Goal: Information Seeking & Learning: Learn about a topic

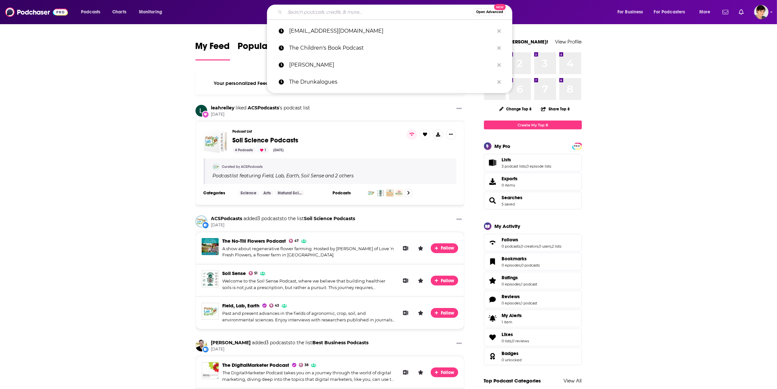
click at [289, 12] on input "Search podcasts, credits, & more..." at bounding box center [379, 12] width 188 height 10
paste input "A.I.P (ANYTHING IS POSSIBLE)"
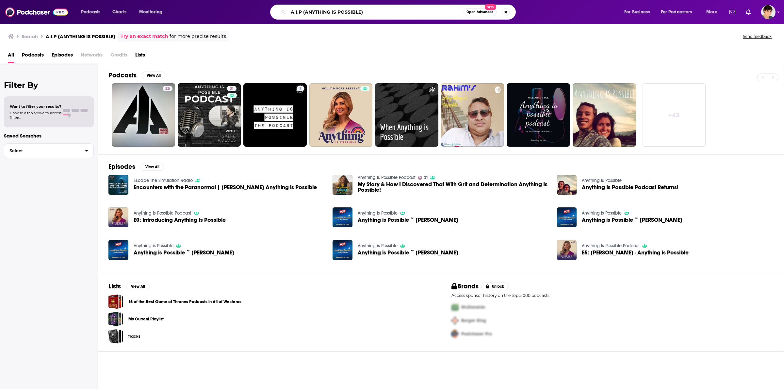
click at [332, 13] on input "A.I.P (ANYTHING IS POSSIBLE)" at bounding box center [375, 12] width 175 height 10
paste input "Designing with Love"
type input "Designing with Love"
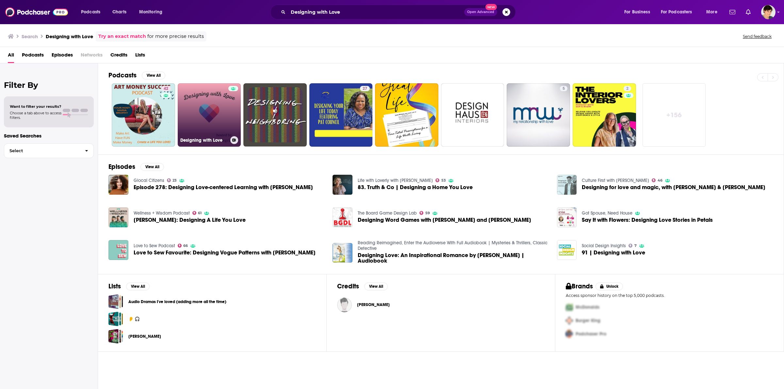
click at [201, 128] on link "Designing with Love" at bounding box center [209, 114] width 63 height 63
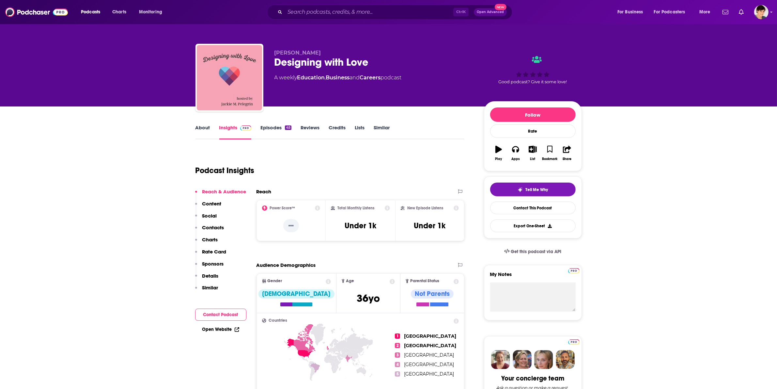
click at [203, 127] on link "About" at bounding box center [203, 131] width 15 height 15
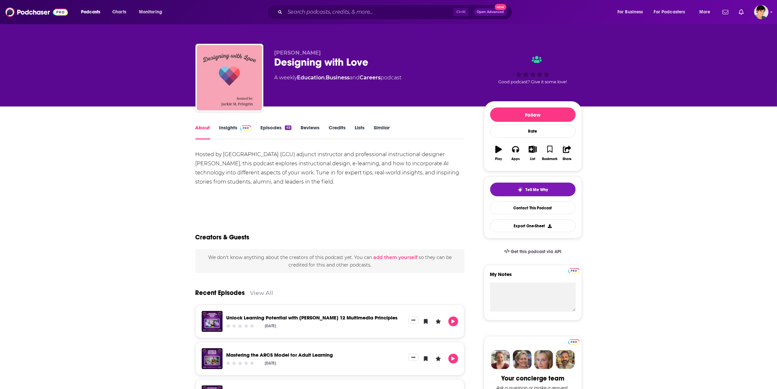
drag, startPoint x: 346, startPoint y: 181, endPoint x: 193, endPoint y: 151, distance: 156.1
copy div "Hosted by [GEOGRAPHIC_DATA] (GCU) adjunct instructor and professional instructi…"
click at [313, 62] on div "Designing with Love" at bounding box center [374, 62] width 199 height 13
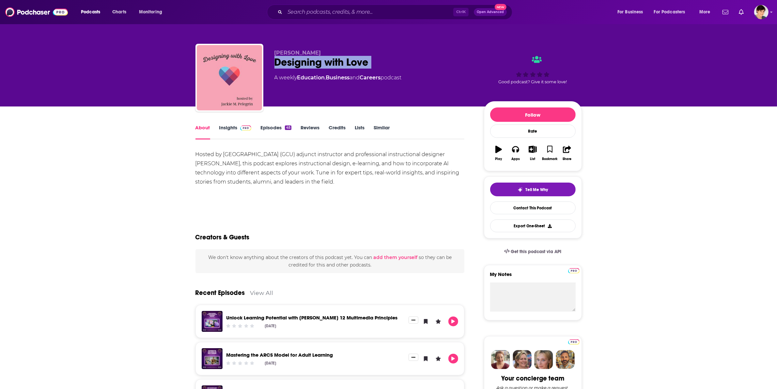
click at [313, 62] on div "Designing with Love" at bounding box center [374, 62] width 199 height 13
copy div "Designing with Love"
click at [275, 50] on span "[PERSON_NAME]" at bounding box center [298, 53] width 47 height 6
drag, startPoint x: 269, startPoint y: 51, endPoint x: 341, endPoint y: 50, distance: 71.8
click at [341, 50] on div "[PERSON_NAME] Designing with Love A weekly Education , Business and Careers pod…" at bounding box center [389, 79] width 387 height 71
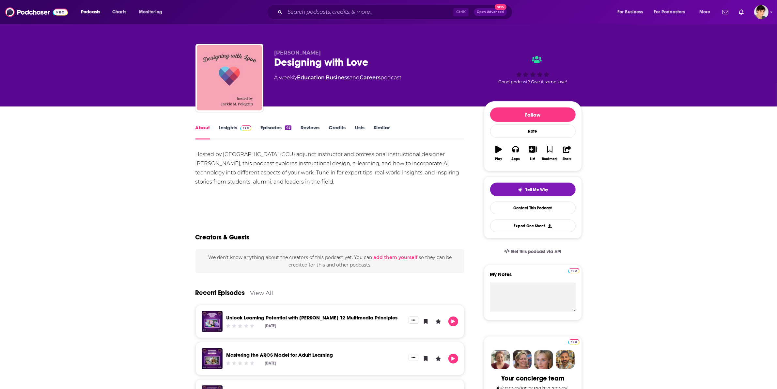
copy span "[PERSON_NAME]"
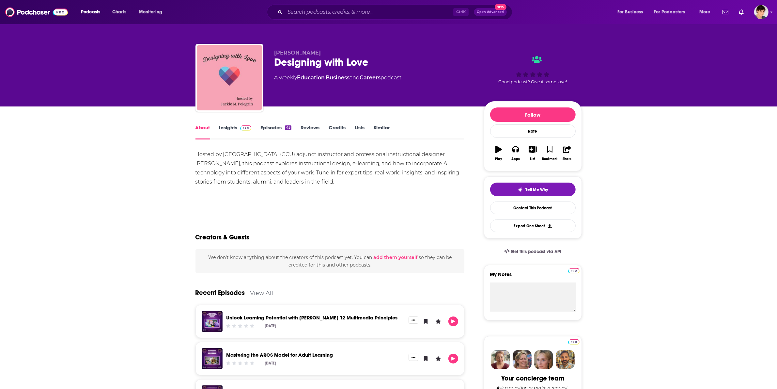
click at [230, 126] on link "Insights" at bounding box center [235, 131] width 32 height 15
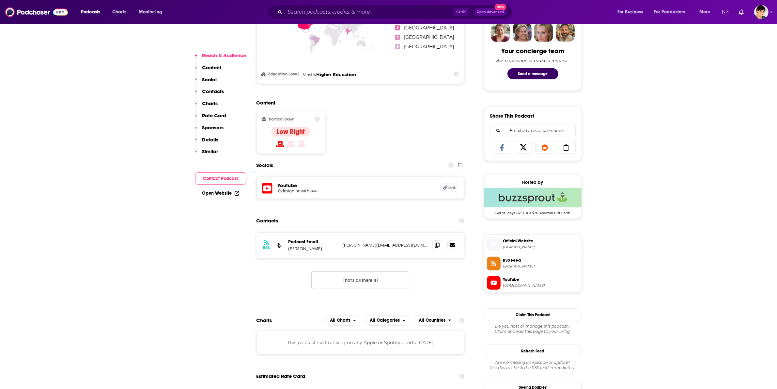
scroll to position [449, 0]
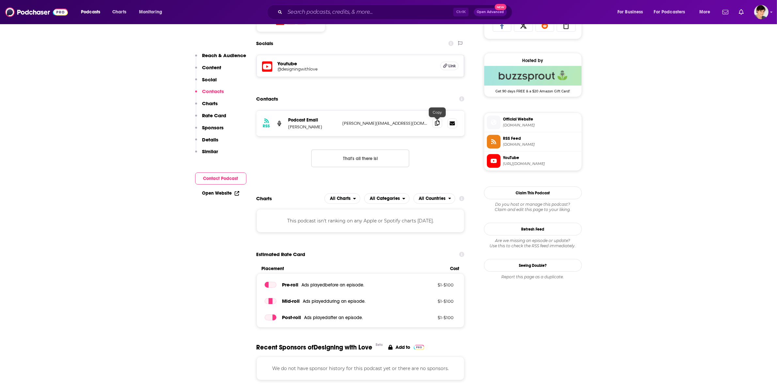
click at [437, 125] on icon at bounding box center [437, 122] width 5 height 5
click at [300, 13] on input "Search podcasts, credits, & more..." at bounding box center [369, 12] width 168 height 10
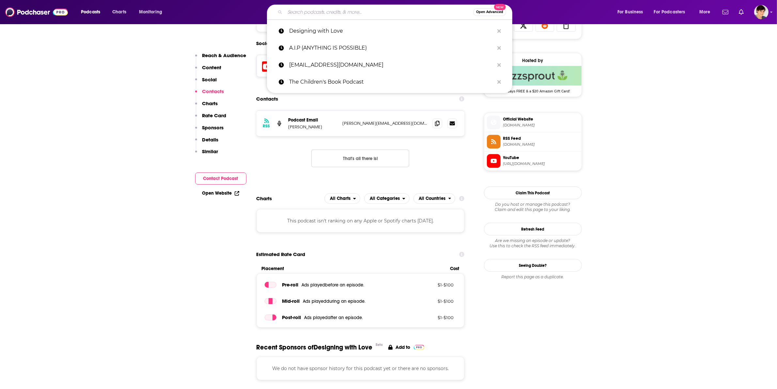
paste input "Discover Fresh Perspectives"
type input "Discover Fresh Perspectives"
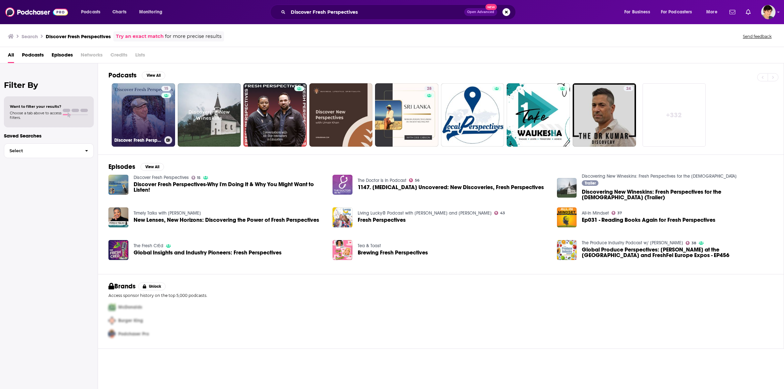
click at [134, 126] on link "15 Discover Fresh Perspectives" at bounding box center [143, 114] width 63 height 63
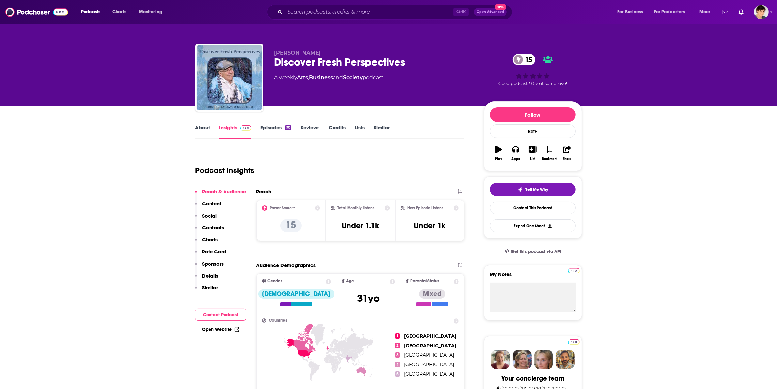
click at [203, 128] on link "About" at bounding box center [203, 131] width 15 height 15
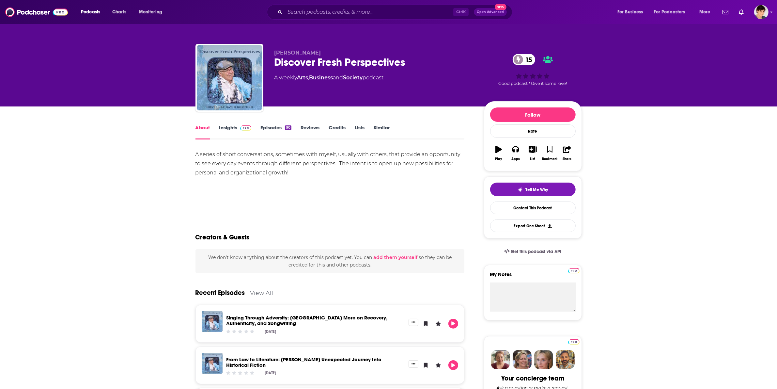
click at [319, 18] on div "Ctrl K Open Advanced New" at bounding box center [390, 12] width 246 height 15
click at [319, 13] on input "Search podcasts, credits, & more..." at bounding box center [369, 12] width 168 height 10
paste input "Kind Leader Podcast"
type input "Kind Leader Podcast"
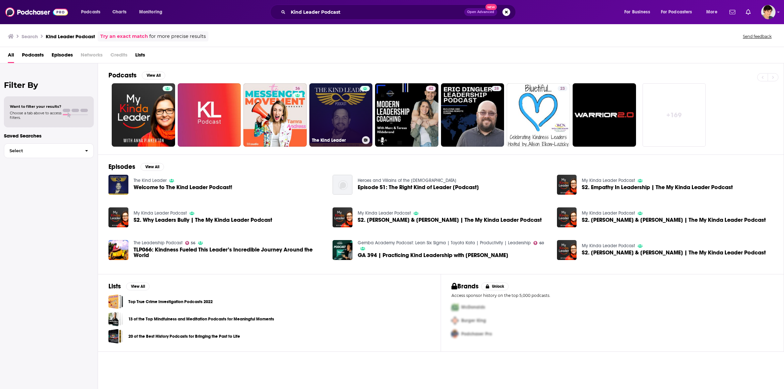
click at [332, 141] on h3 "The Kind Leader" at bounding box center [335, 140] width 47 height 6
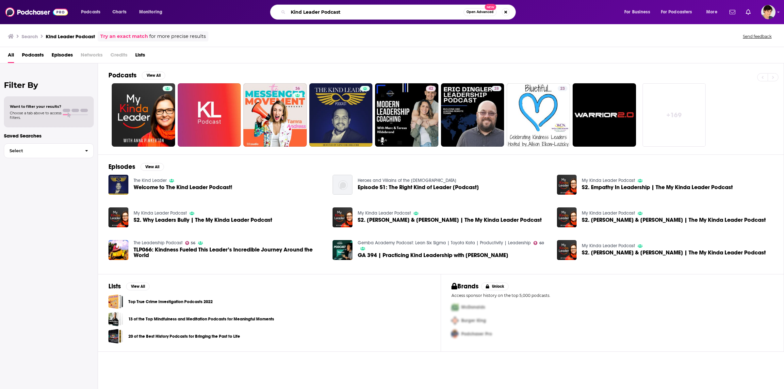
drag, startPoint x: 351, startPoint y: 10, endPoint x: 236, endPoint y: 11, distance: 115.6
click at [236, 11] on div "Kind Leader Podcast Open Advanced New" at bounding box center [399, 12] width 436 height 15
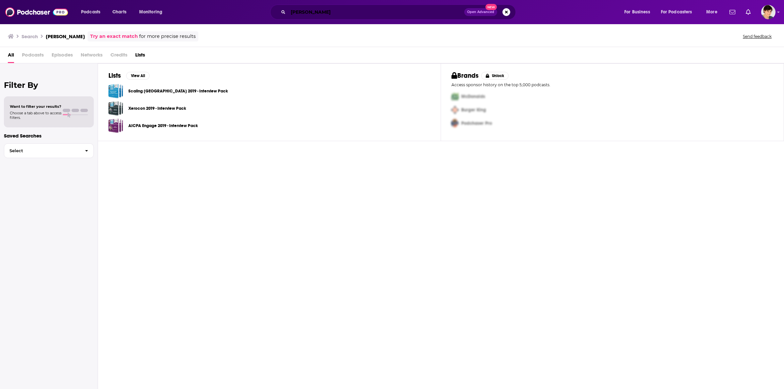
click at [322, 9] on input "[PERSON_NAME]" at bounding box center [376, 12] width 176 height 10
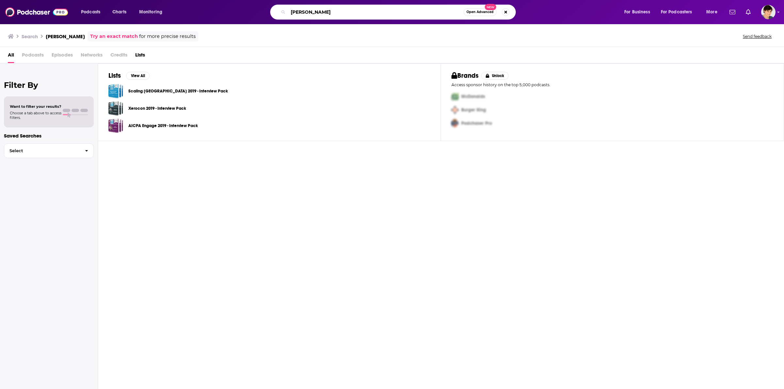
click at [314, 10] on input "[PERSON_NAME]" at bounding box center [375, 12] width 175 height 10
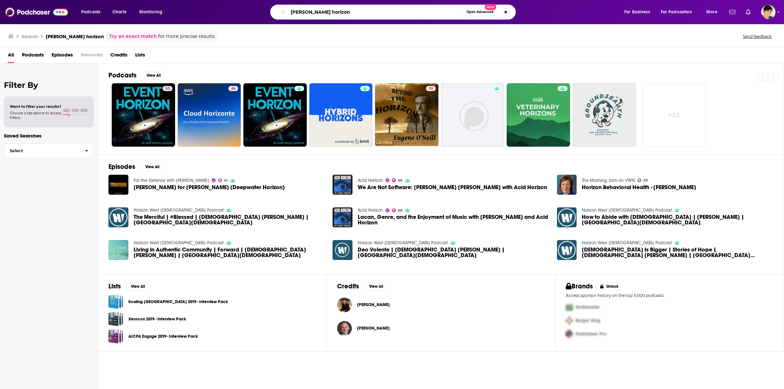
drag, startPoint x: 331, startPoint y: 12, endPoint x: 263, endPoint y: 6, distance: 68.6
click at [263, 6] on div "[PERSON_NAME] horizon Open Advanced New" at bounding box center [399, 12] width 436 height 15
paste input "Kind Leader Podcast"
type input "Kind Leader"
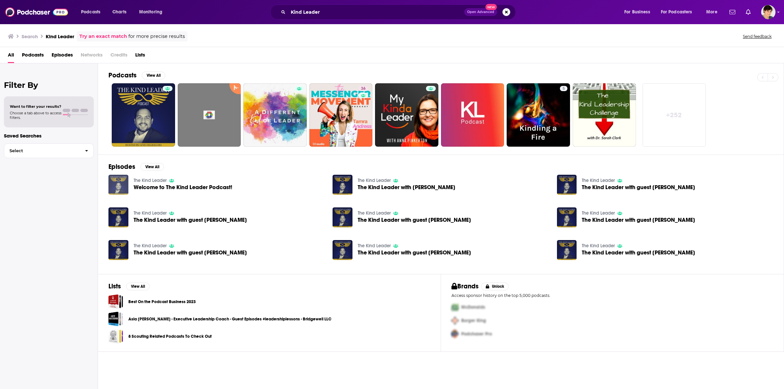
click at [115, 185] on img "Welcome to The Kind Leader Podcast!" at bounding box center [118, 185] width 20 height 20
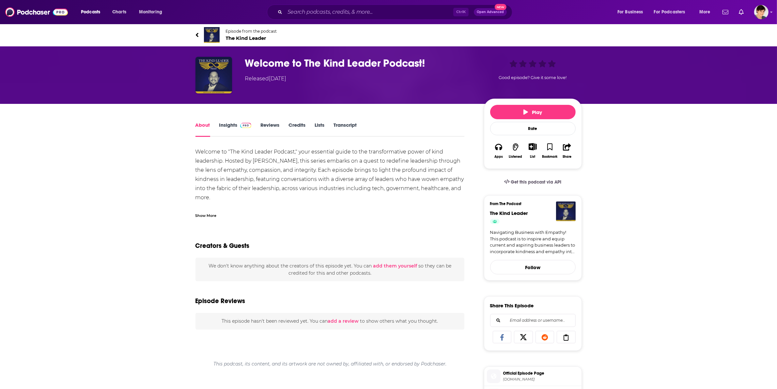
click at [213, 215] on div "Show More" at bounding box center [206, 215] width 21 height 6
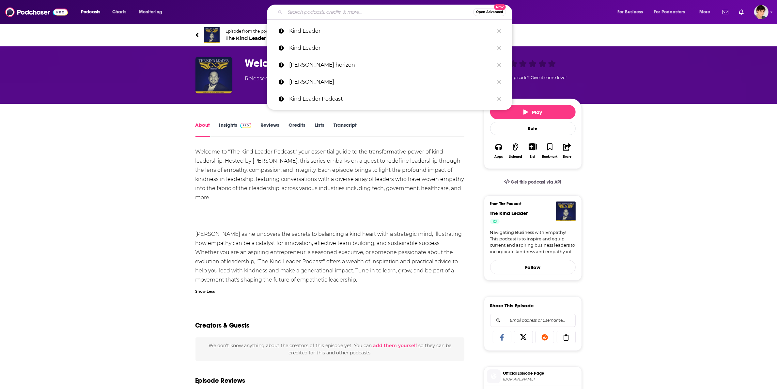
click at [324, 11] on input "Search podcasts, credits, & more..." at bounding box center [379, 12] width 188 height 10
paste input "The [PERSON_NAME] Show"
type input "The [PERSON_NAME] Show"
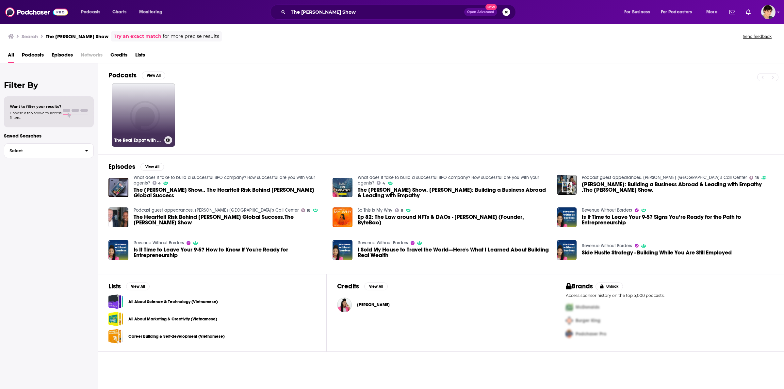
click at [144, 112] on link "The Real Expat with [PERSON_NAME]" at bounding box center [143, 114] width 63 height 63
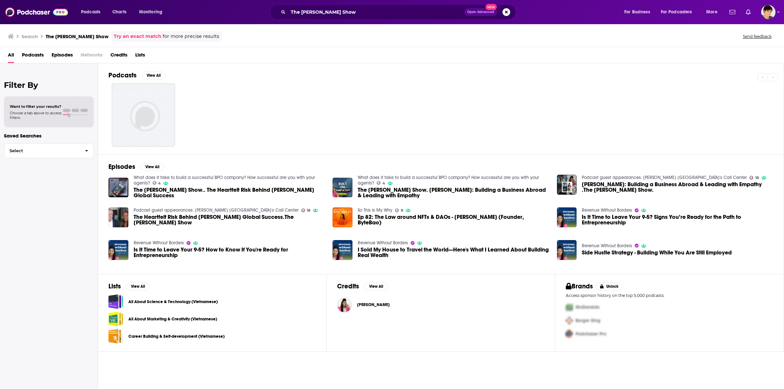
click at [333, 6] on div "The [PERSON_NAME] Show Open Advanced New" at bounding box center [393, 12] width 246 height 15
click at [337, 11] on input "The [PERSON_NAME] Show" at bounding box center [376, 12] width 176 height 10
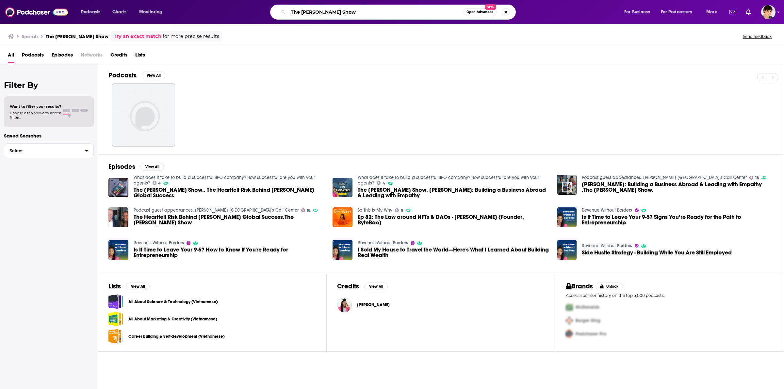
paste input "Dirty Verdict"
type input "The Dirty Verdict"
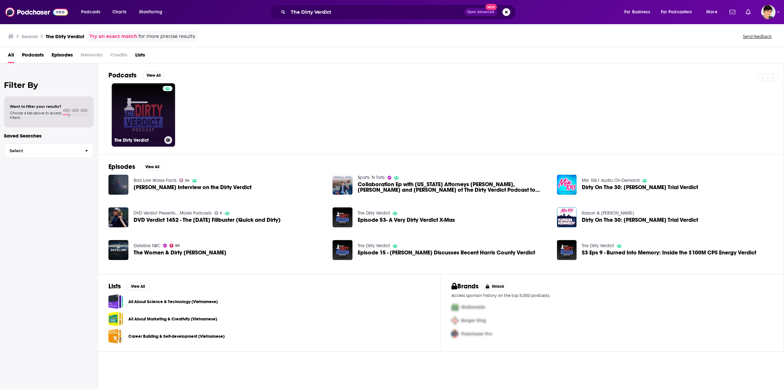
click at [123, 118] on link "The Dirty Verdict" at bounding box center [143, 114] width 63 height 63
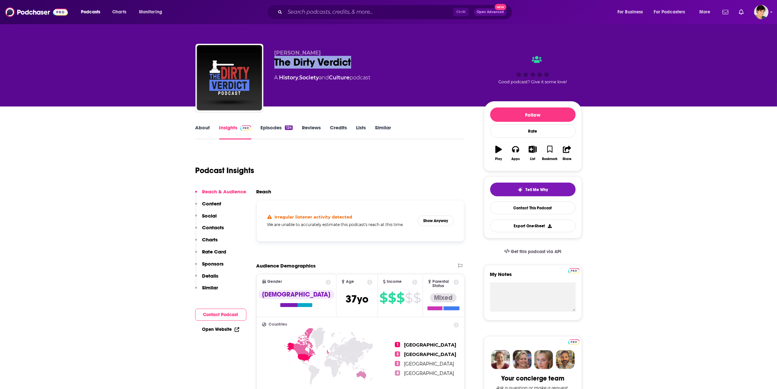
drag, startPoint x: 286, startPoint y: 61, endPoint x: 390, endPoint y: 59, distance: 103.8
click at [390, 59] on div "The Dirty Verdict" at bounding box center [374, 62] width 199 height 13
copy h2 "The Dirty Verdict"
drag, startPoint x: 311, startPoint y: 52, endPoint x: 268, endPoint y: 52, distance: 42.8
click at [268, 52] on div "[PERSON_NAME] The Dirty Verdict A History , Society and Culture podcast Good po…" at bounding box center [389, 79] width 387 height 71
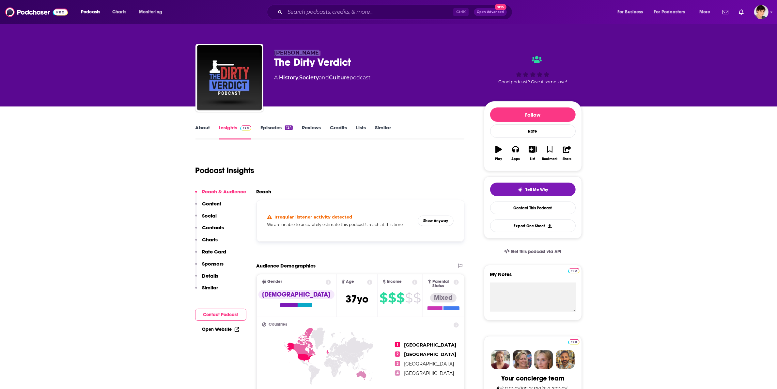
copy span "[PERSON_NAME]"
click at [201, 123] on div "About Insights Episodes 124 Reviews Credits Lists Similar" at bounding box center [330, 131] width 269 height 16
click at [201, 127] on link "About" at bounding box center [203, 131] width 15 height 15
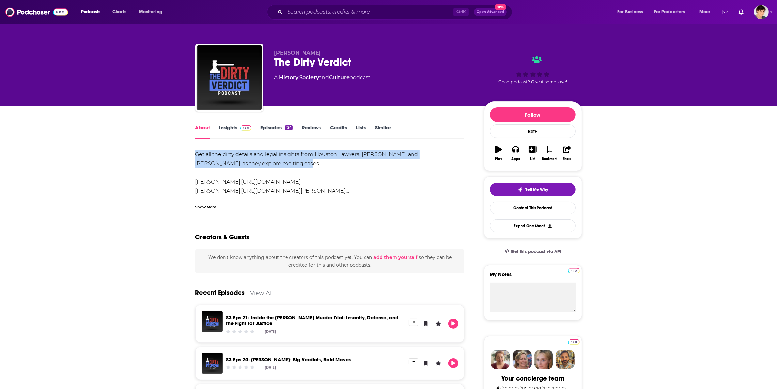
drag, startPoint x: 185, startPoint y: 154, endPoint x: 276, endPoint y: 166, distance: 92.2
copy div "Get all the dirty details and legal insights from Houston Lawyers, [PERSON_NAME…"
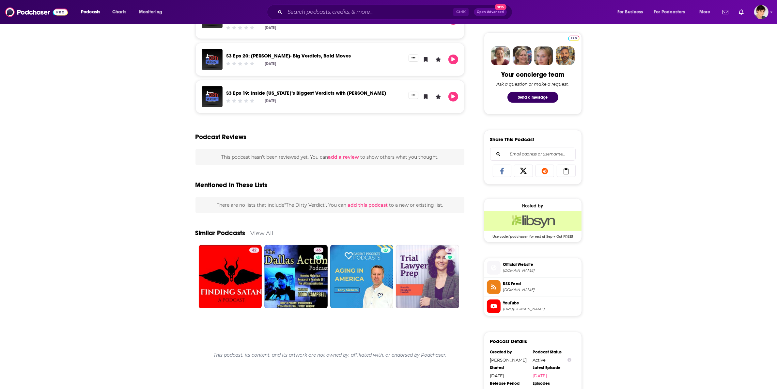
scroll to position [327, 0]
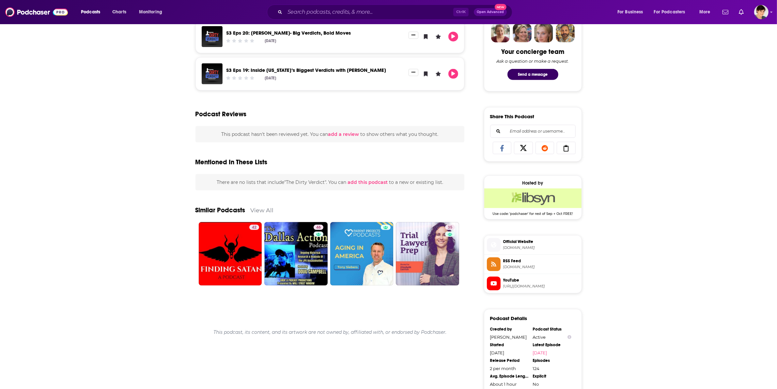
click at [498, 248] on span at bounding box center [494, 244] width 14 height 7
click at [488, 286] on span at bounding box center [494, 283] width 14 height 7
click at [492, 247] on icon at bounding box center [493, 245] width 7 height 6
click at [325, 12] on input "Search podcasts, credits, & more..." at bounding box center [369, 12] width 168 height 10
paste input "DEGENZ LIVE"
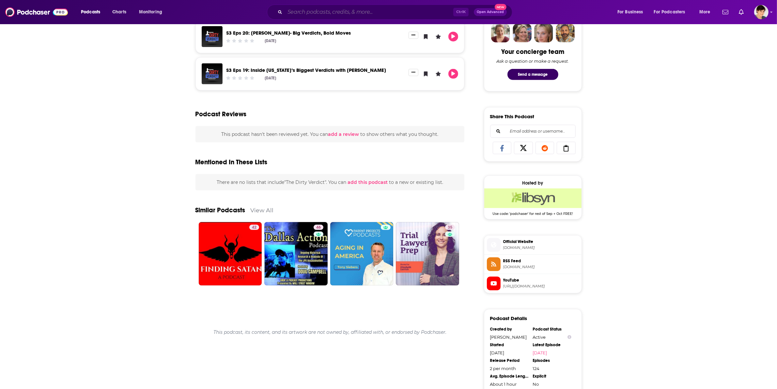
type input "DEGENZ LIVE"
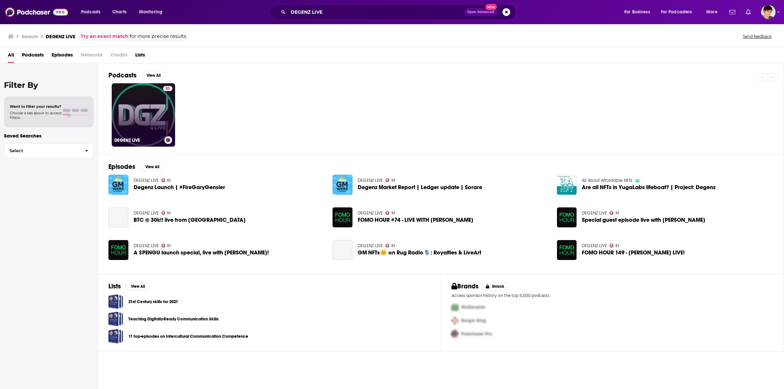
click at [149, 126] on link "51 DEGENZ LIVE" at bounding box center [143, 114] width 63 height 63
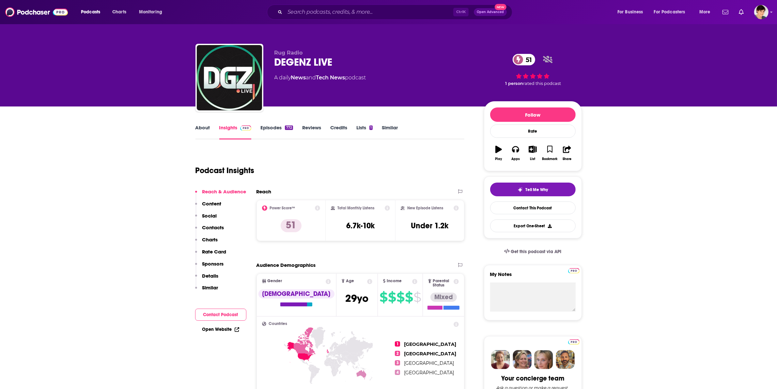
click at [202, 126] on link "About" at bounding box center [203, 131] width 15 height 15
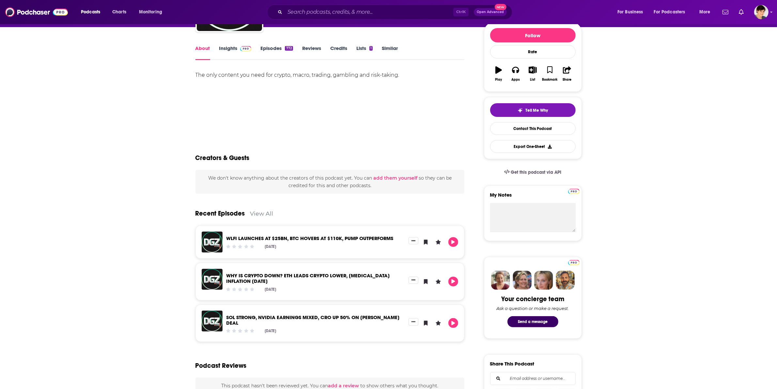
scroll to position [82, 0]
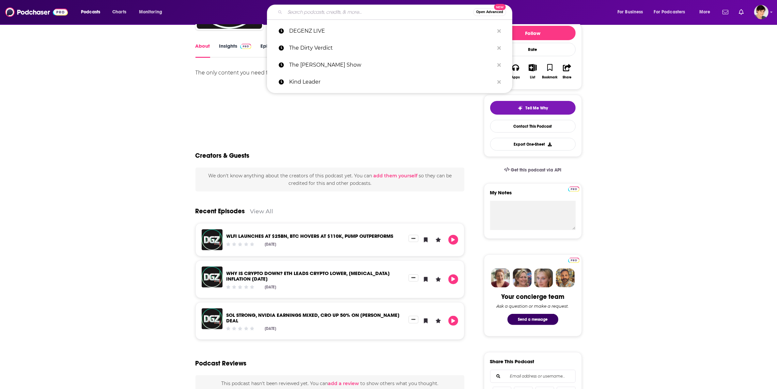
click at [332, 9] on input "Search podcasts, credits, & more..." at bounding box center [379, 12] width 188 height 10
paste input "Crypto Camel Podcast"
type input "Crypto Camel Podcast"
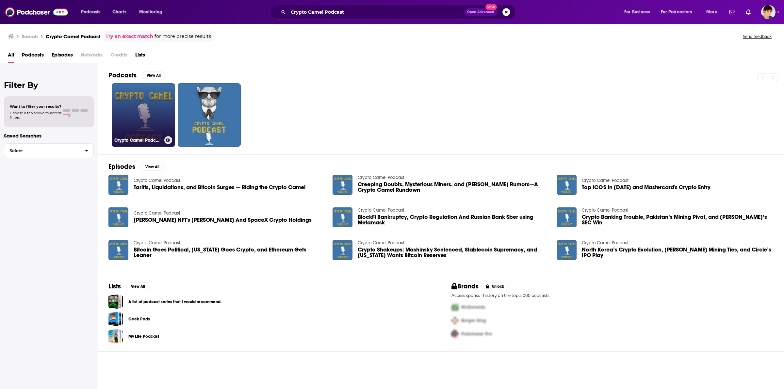
click at [157, 126] on link "Crypto Camel Podcast" at bounding box center [143, 114] width 63 height 63
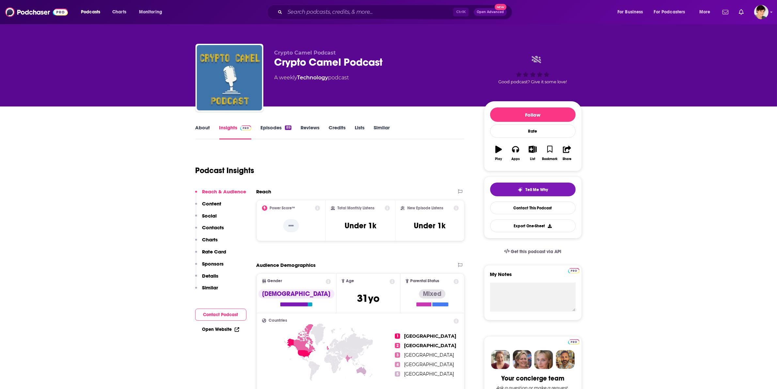
click at [208, 126] on link "About" at bounding box center [203, 131] width 15 height 15
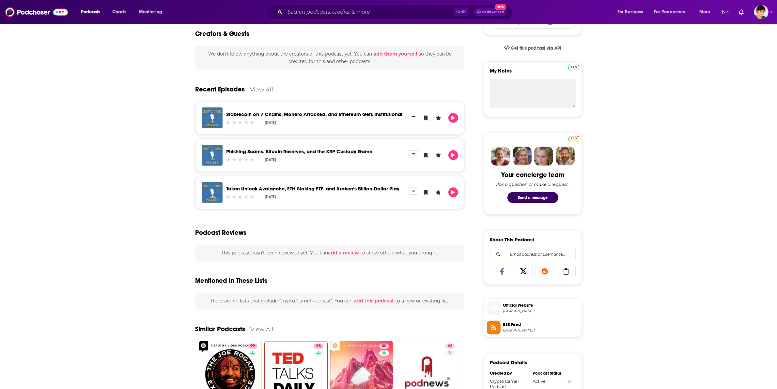
scroll to position [245, 0]
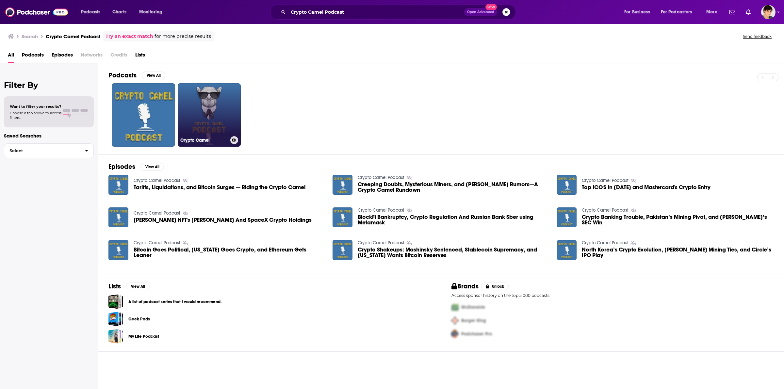
click at [208, 112] on link "Crypto Camel" at bounding box center [209, 114] width 63 height 63
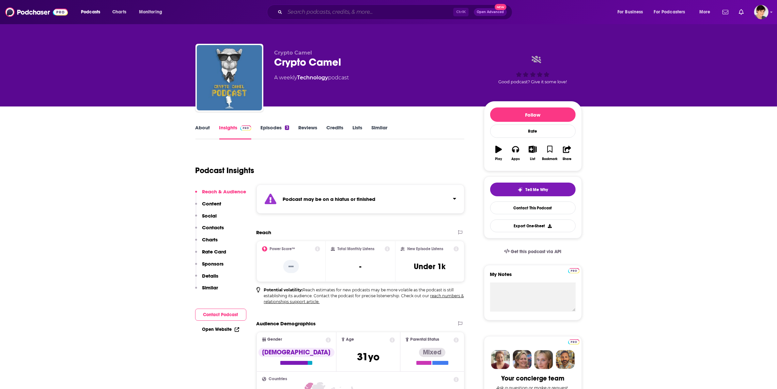
click at [336, 13] on input "Search podcasts, credits, & more..." at bounding box center [369, 12] width 168 height 10
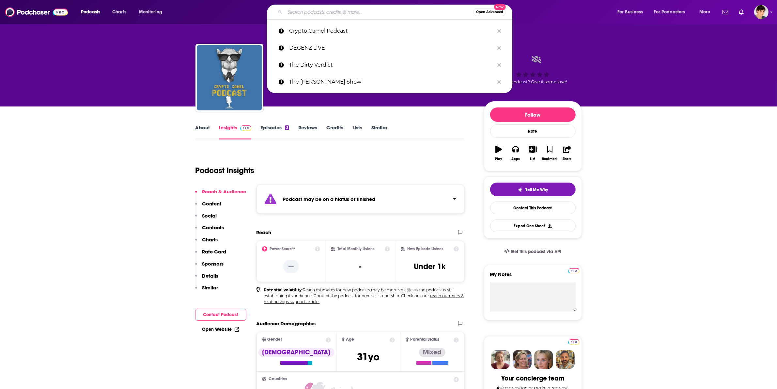
paste input "CryptoCurrents"
type input "CryptoCurrents"
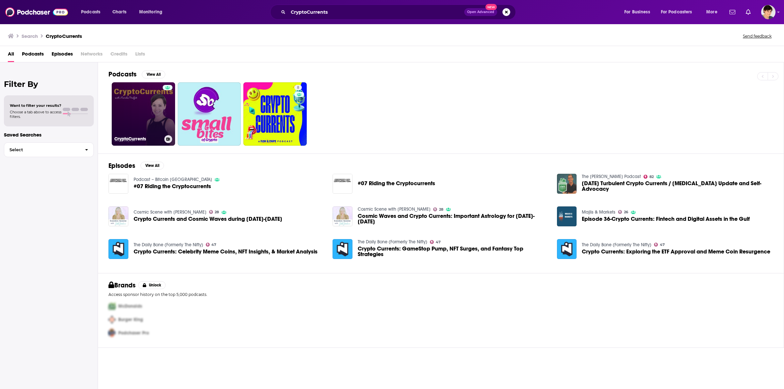
click at [139, 115] on link "CryptoCurrents" at bounding box center [143, 113] width 63 height 63
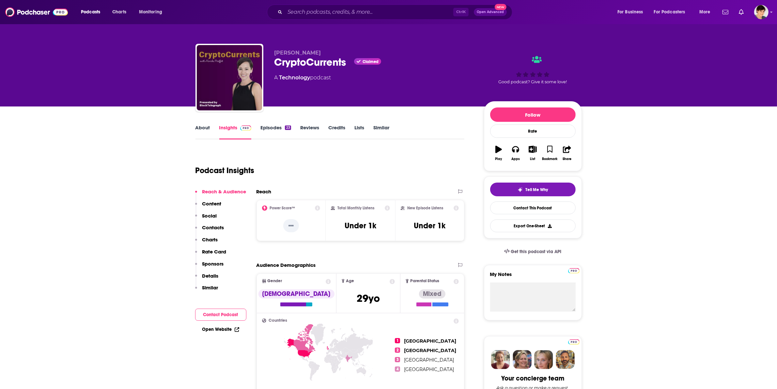
click at [201, 129] on link "About" at bounding box center [203, 131] width 15 height 15
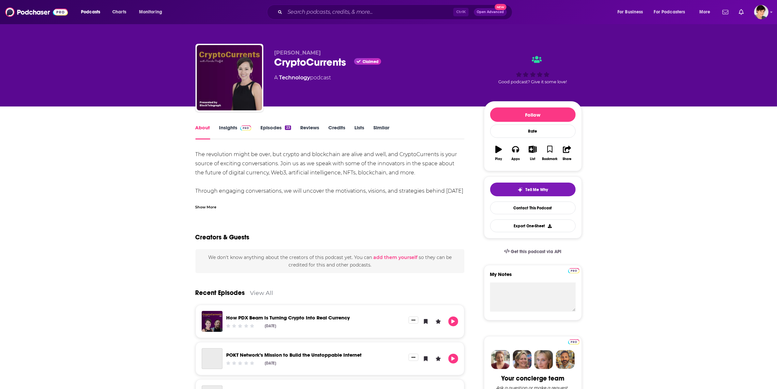
click at [198, 207] on div "Show More" at bounding box center [206, 206] width 21 height 6
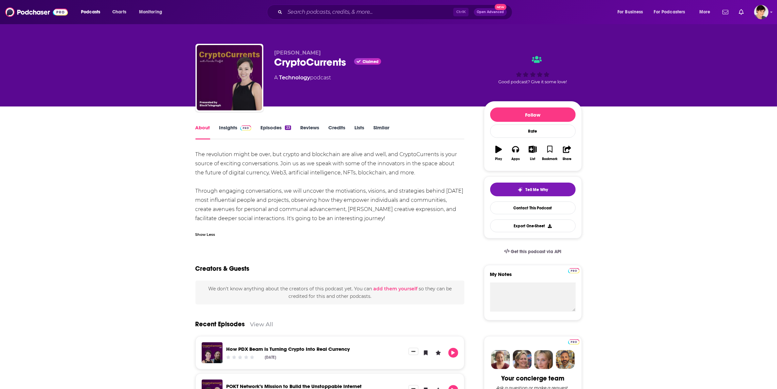
click at [268, 126] on link "Episodes 23" at bounding box center [276, 131] width 30 height 15
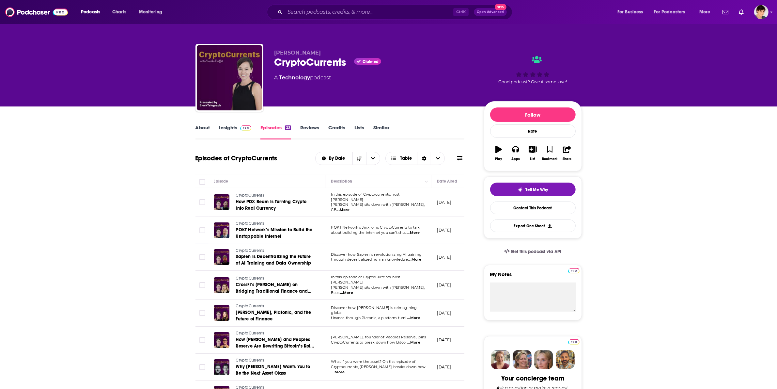
click at [312, 61] on div "CryptoCurrents Claimed" at bounding box center [374, 62] width 199 height 13
copy div "CryptoCurrents"
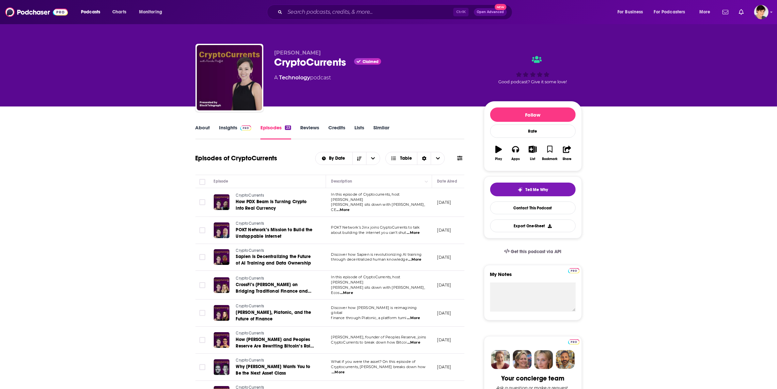
click at [199, 126] on link "About" at bounding box center [203, 131] width 15 height 15
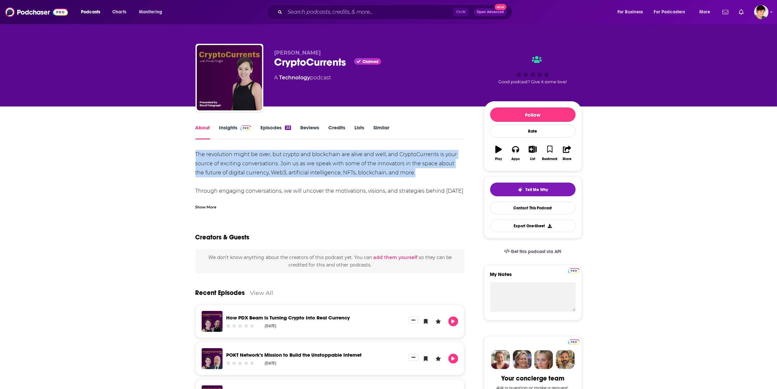
drag, startPoint x: 417, startPoint y: 172, endPoint x: 192, endPoint y: 155, distance: 226.0
copy div "The revolution might be over, but crypto and blockchain are alive and well, and…"
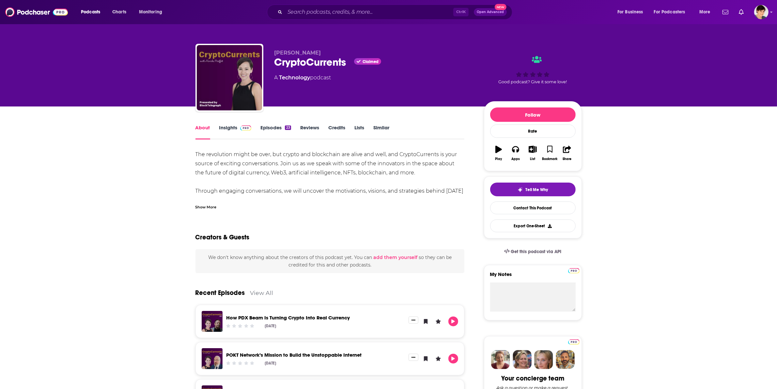
click at [291, 53] on span "[PERSON_NAME]" at bounding box center [298, 53] width 47 height 6
copy p "[PERSON_NAME]"
click at [216, 128] on div "About" at bounding box center [208, 131] width 24 height 15
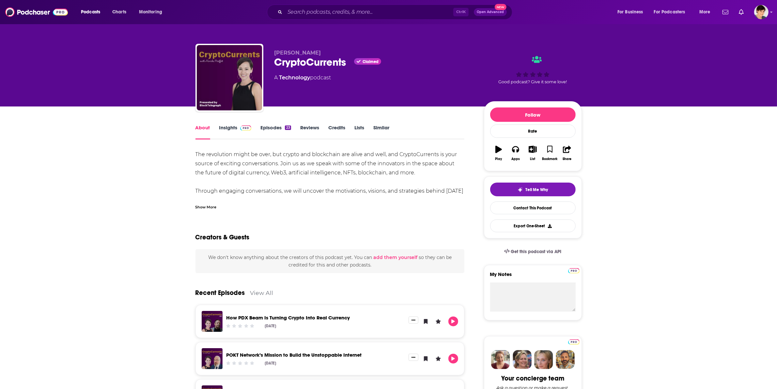
click at [225, 128] on link "Insights" at bounding box center [235, 131] width 32 height 15
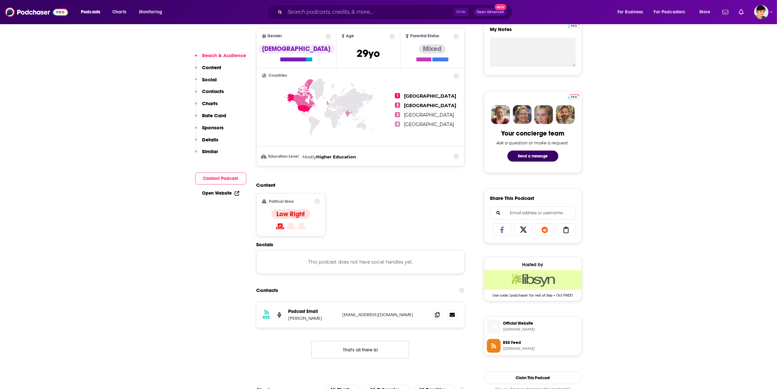
scroll to position [490, 0]
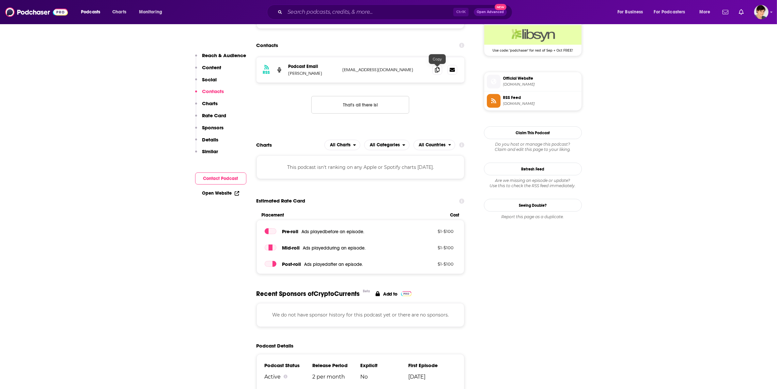
click at [437, 71] on icon at bounding box center [437, 69] width 5 height 5
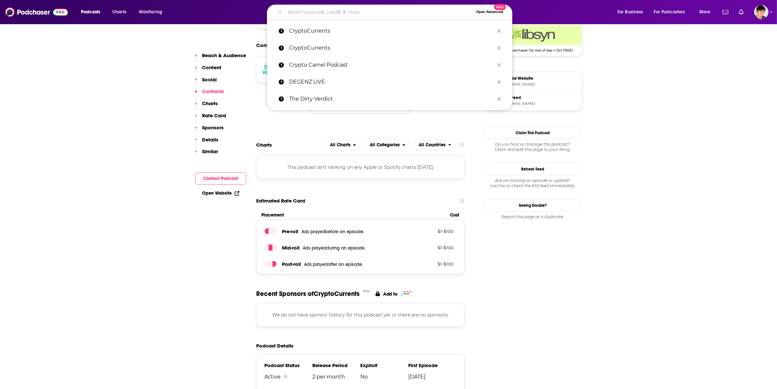
click at [294, 8] on input "Search podcasts, credits, & more..." at bounding box center [379, 12] width 188 height 10
paste input "The Good Morning Crypto Show"
type input "The Good Morning Crypto Show"
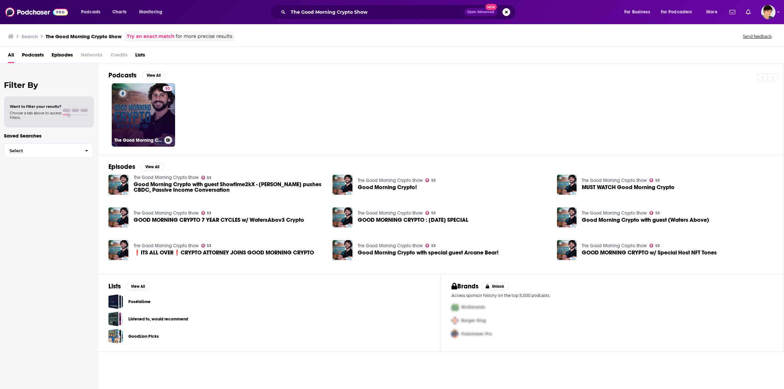
click at [146, 120] on link "53 The Good Morning Crypto Show" at bounding box center [143, 114] width 63 height 63
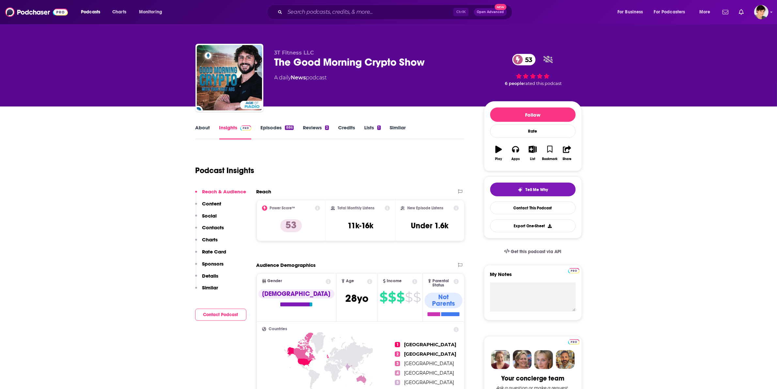
click at [273, 125] on link "Episodes 886" at bounding box center [277, 131] width 33 height 15
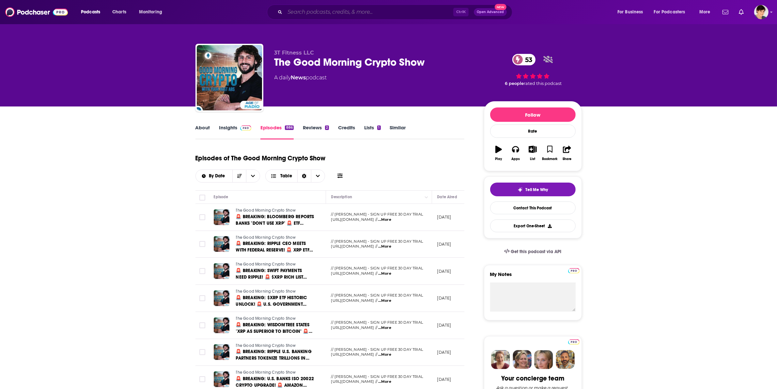
click at [304, 13] on input "Search podcasts, credits, & more..." at bounding box center [369, 12] width 168 height 10
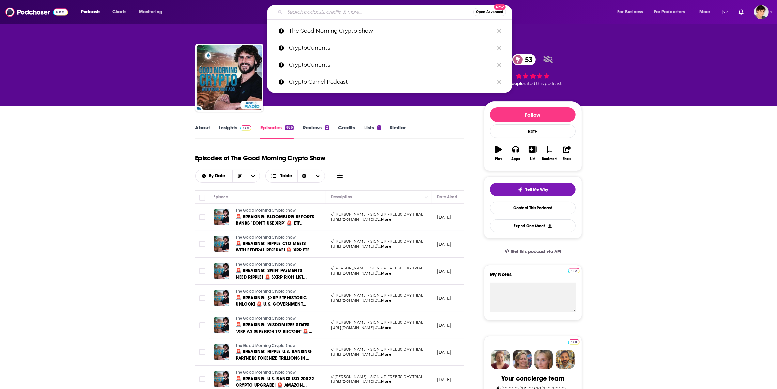
paste input "Channel Journeys Podcast"
type input "Channel Journeys Podcast"
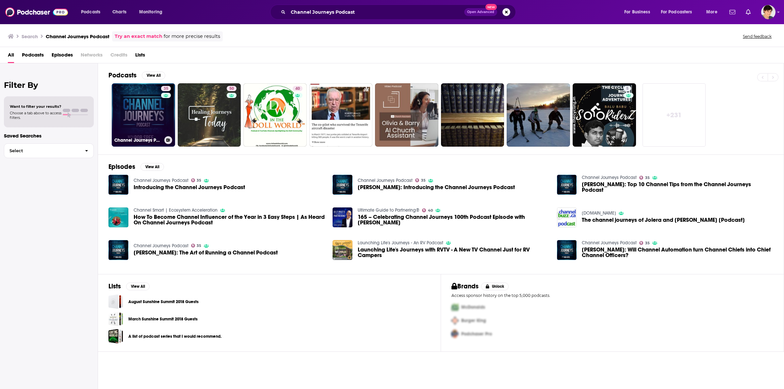
click at [151, 117] on link "35 Channel Journeys Podcast" at bounding box center [143, 114] width 63 height 63
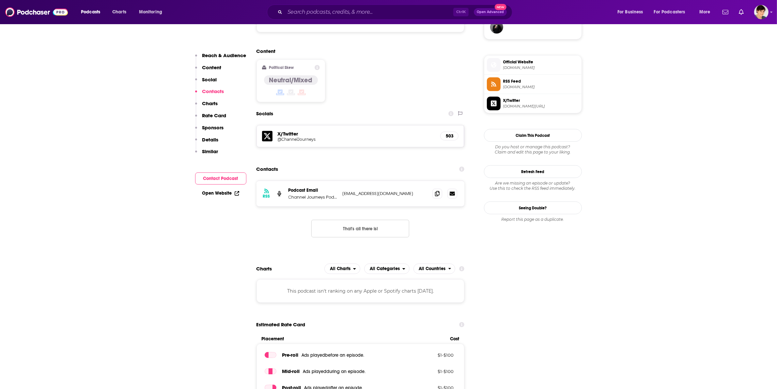
scroll to position [449, 0]
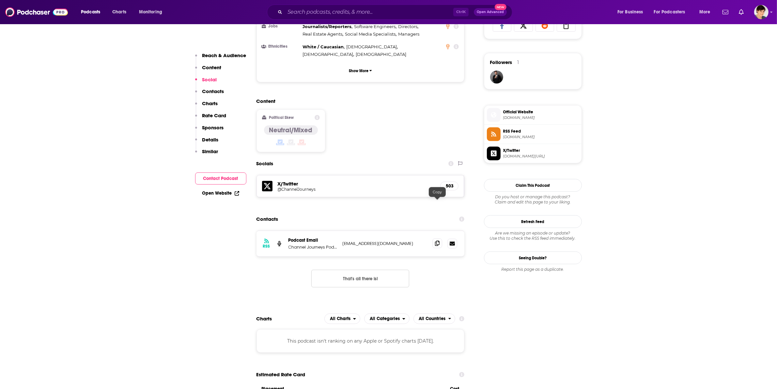
click at [436, 241] on icon at bounding box center [437, 243] width 5 height 5
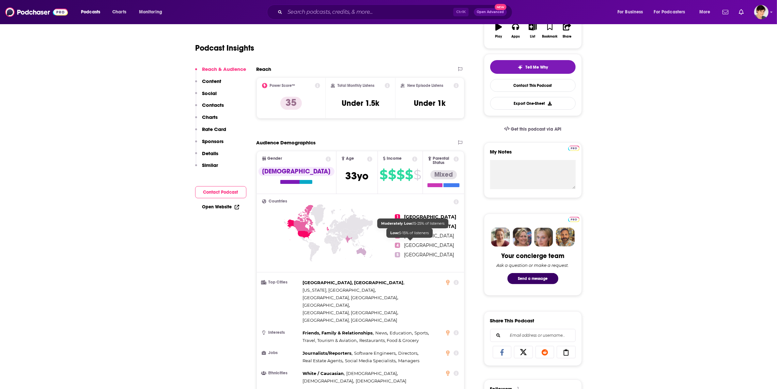
scroll to position [0, 0]
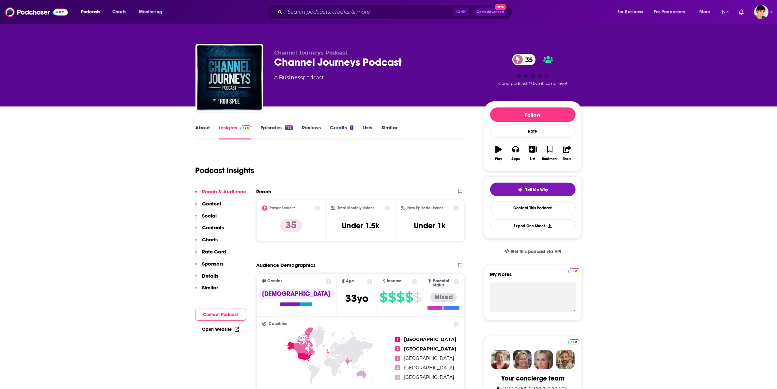
click at [204, 128] on link "About" at bounding box center [203, 131] width 15 height 15
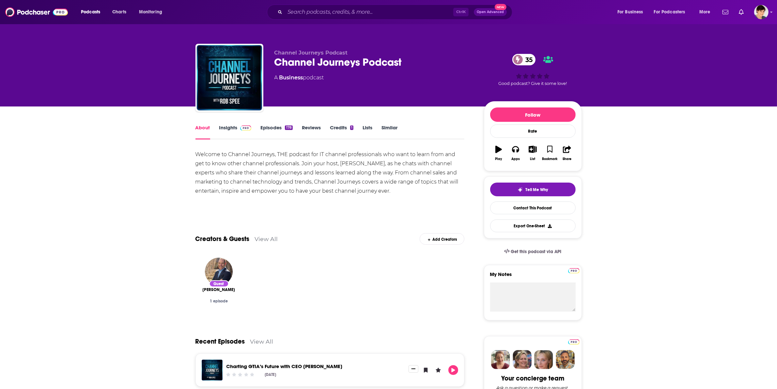
click at [295, 51] on span "Channel Journeys Podcast" at bounding box center [311, 53] width 73 height 6
drag, startPoint x: 330, startPoint y: 164, endPoint x: 355, endPoint y: 166, distance: 24.2
click at [355, 166] on div "Welcome to Channel Journeys, THE podcast for IT channel professionals who want …" at bounding box center [330, 173] width 269 height 46
copy div "[PERSON_NAME]"
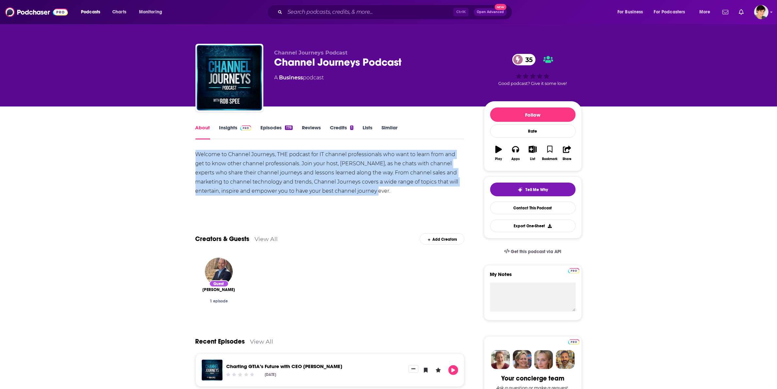
drag, startPoint x: 380, startPoint y: 190, endPoint x: 188, endPoint y: 155, distance: 195.0
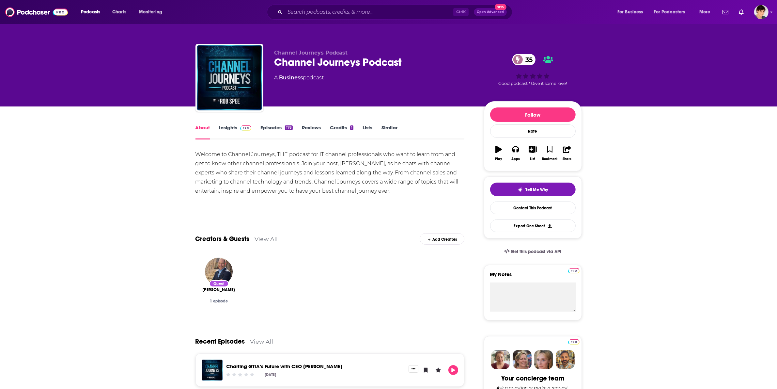
click at [295, 17] on div "Ctrl K Open Advanced New" at bounding box center [390, 12] width 246 height 15
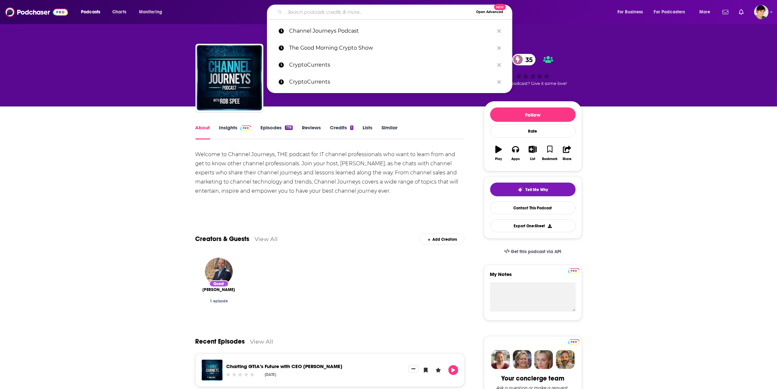
click at [295, 15] on input "Search podcasts, credits, & more..." at bounding box center [379, 12] width 188 height 10
paste input "[PERSON_NAME] Show"
type input "[PERSON_NAME] Show"
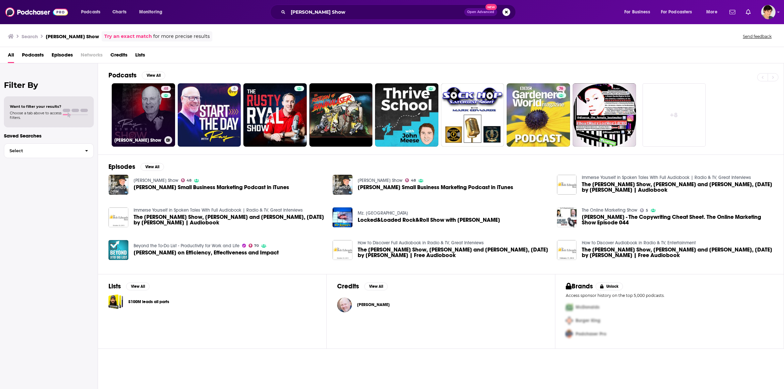
click at [150, 122] on link "48 [PERSON_NAME] Show" at bounding box center [143, 114] width 63 height 63
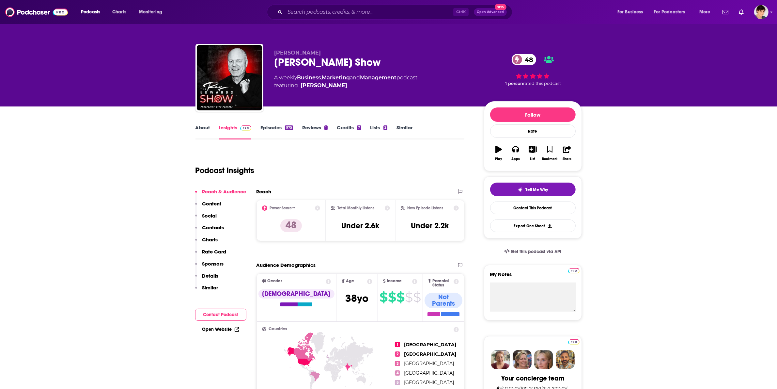
click at [201, 126] on link "About" at bounding box center [203, 131] width 15 height 15
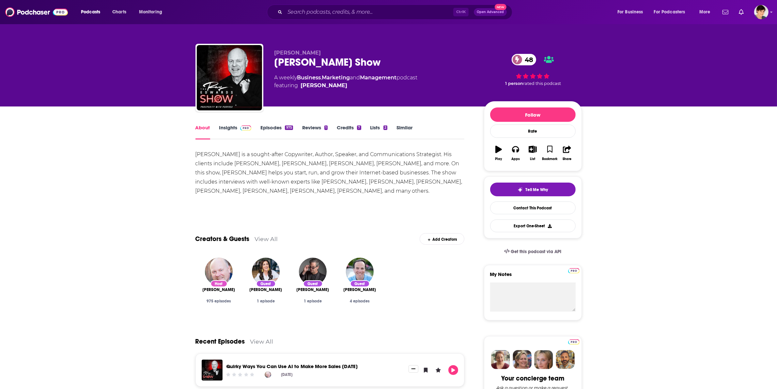
click at [311, 58] on div "[PERSON_NAME] Show 48" at bounding box center [374, 62] width 199 height 13
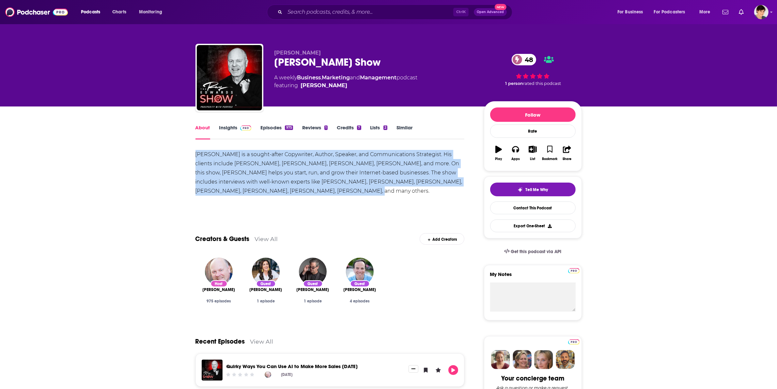
drag, startPoint x: 226, startPoint y: 180, endPoint x: 181, endPoint y: 159, distance: 49.7
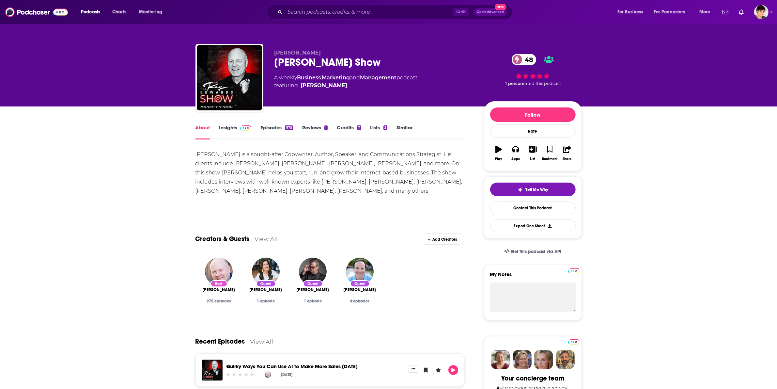
click at [294, 52] on span "[PERSON_NAME]" at bounding box center [298, 53] width 47 height 6
click at [220, 124] on link "Insights" at bounding box center [235, 131] width 32 height 15
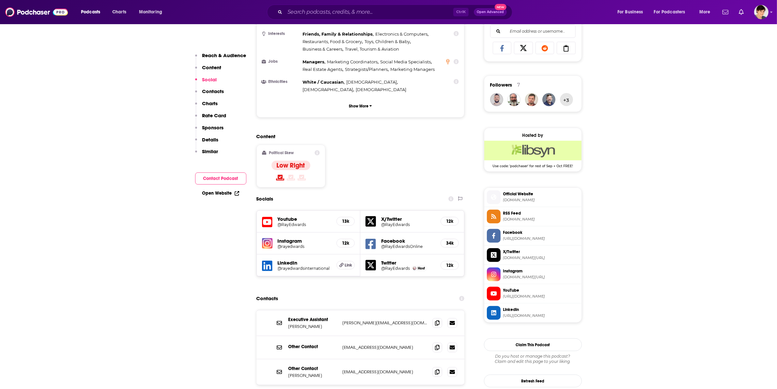
scroll to position [490, 0]
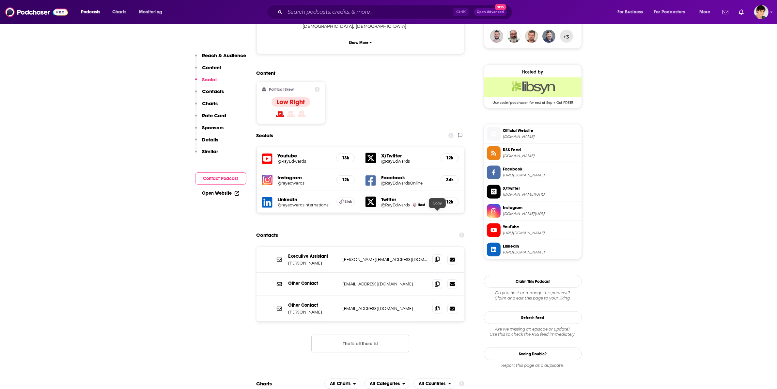
click at [437, 257] on icon at bounding box center [437, 259] width 5 height 5
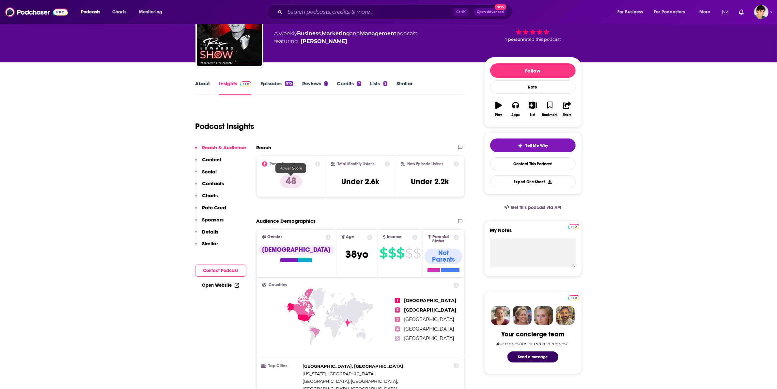
scroll to position [0, 0]
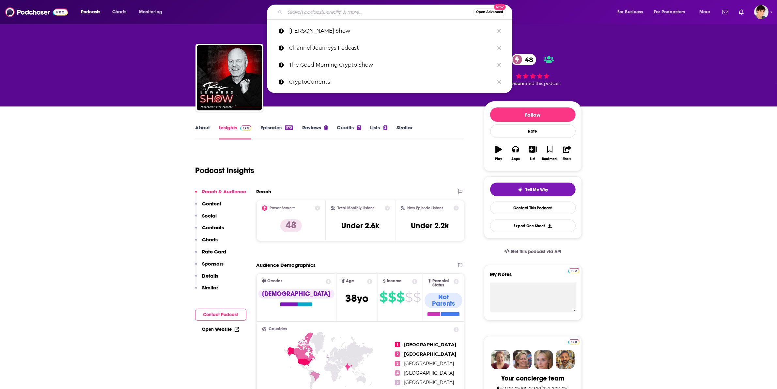
click at [295, 13] on input "Search podcasts, credits, & more..." at bounding box center [379, 12] width 188 height 10
paste input "DataFramed"
type input "DataFramed"
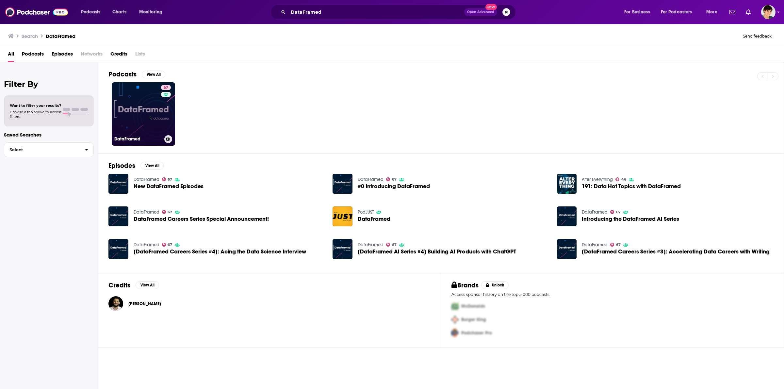
click at [151, 110] on link "67 DataFramed" at bounding box center [143, 113] width 63 height 63
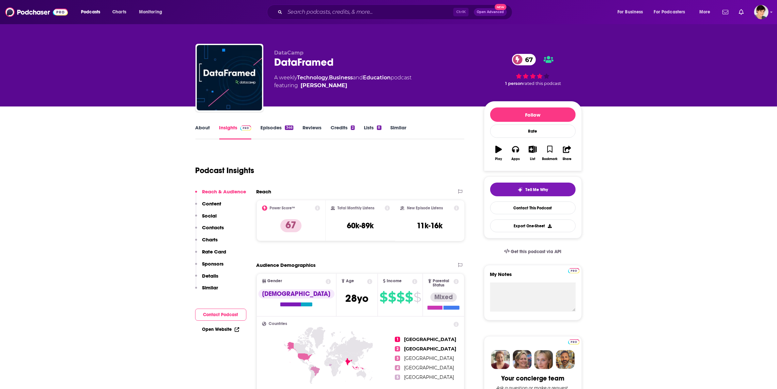
click at [201, 129] on link "About" at bounding box center [203, 131] width 15 height 15
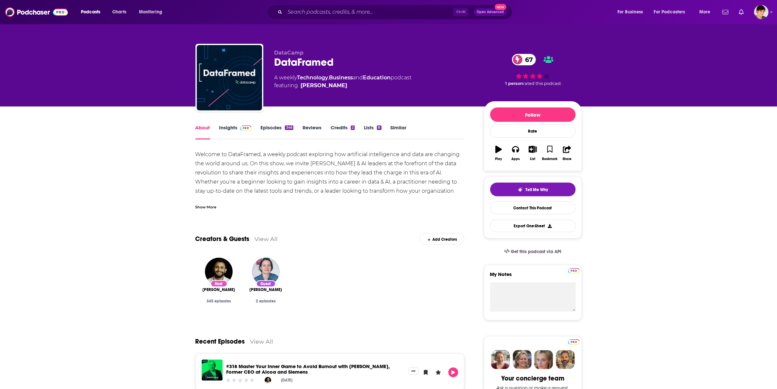
click at [204, 205] on div "Show More" at bounding box center [206, 206] width 21 height 6
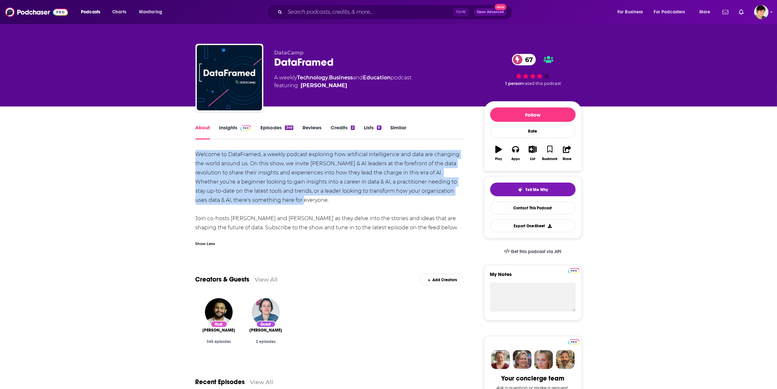
drag, startPoint x: 280, startPoint y: 198, endPoint x: 197, endPoint y: 155, distance: 93.9
click at [197, 155] on div "Welcome to DataFramed, a weekly podcast exploring how artificial intelligence a…" at bounding box center [330, 191] width 269 height 82
copy div "Welcome to DataFramed, a weekly podcast exploring how artificial intelligence a…"
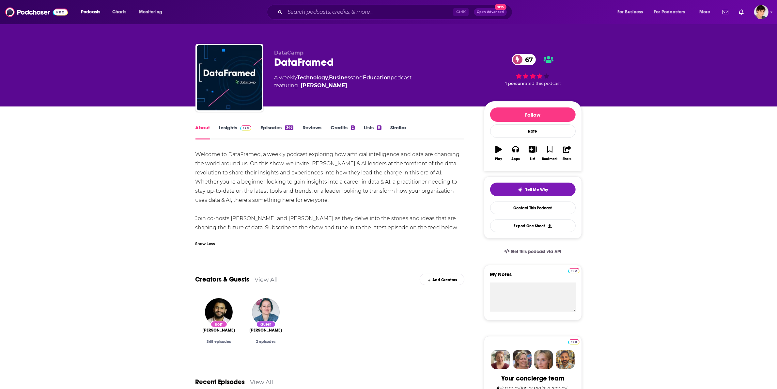
click at [295, 55] on span "DataCamp" at bounding box center [289, 53] width 29 height 6
click at [296, 64] on div "DataFramed 67" at bounding box center [374, 62] width 199 height 13
copy div "DataFramed 67"
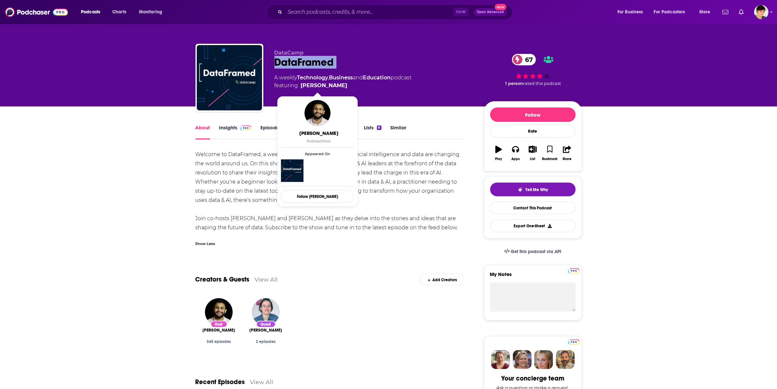
drag, startPoint x: 310, startPoint y: 90, endPoint x: 334, endPoint y: 87, distance: 24.7
click at [334, 87] on span "featuring Adel Nehme" at bounding box center [343, 86] width 137 height 8
copy span "[PERSON_NAME]"
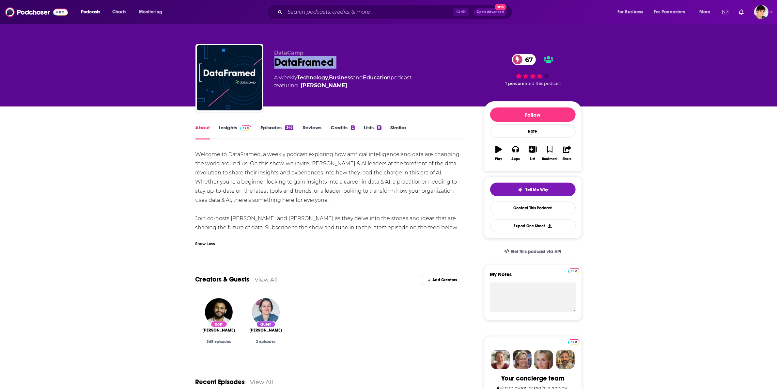
click at [228, 131] on link "Insights" at bounding box center [235, 131] width 32 height 15
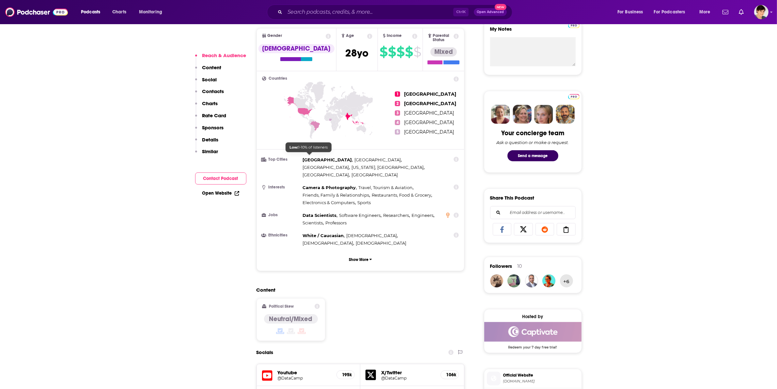
scroll to position [490, 0]
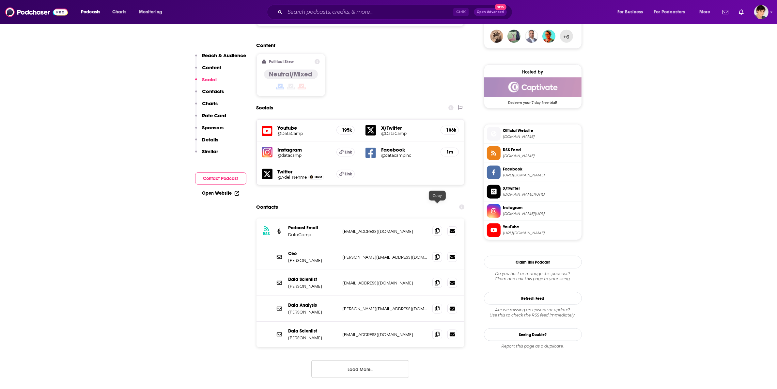
click at [438, 228] on icon at bounding box center [437, 230] width 5 height 5
click at [317, 15] on input "Search podcasts, credits, & more..." at bounding box center [369, 12] width 168 height 10
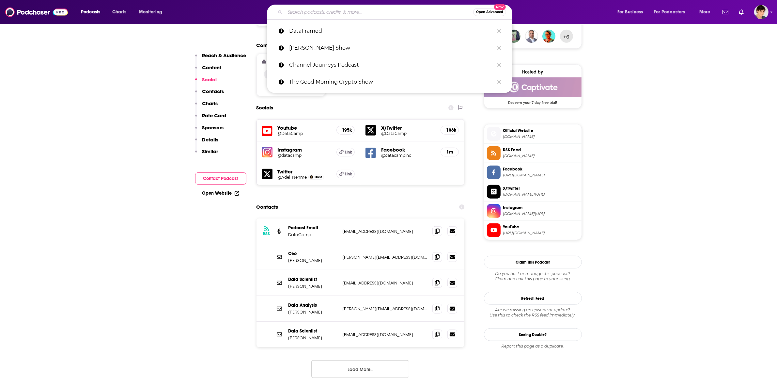
paste input "The Artificial Intelligence Podcast"
type input "The Artificial Intelligence Podcast"
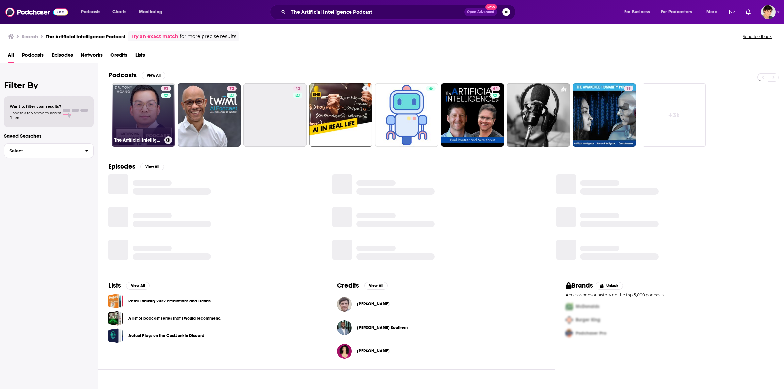
click at [135, 109] on link "53 The Artificial Intelligence Podcast" at bounding box center [143, 114] width 63 height 63
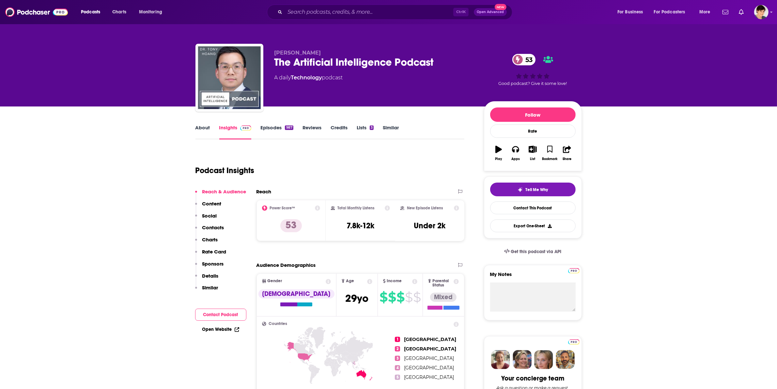
click at [321, 62] on div "The Artificial Intelligence Podcast 53" at bounding box center [374, 62] width 199 height 13
copy div "The Artificial Intelligence Podcast 53"
click at [210, 126] on link "About" at bounding box center [203, 131] width 15 height 15
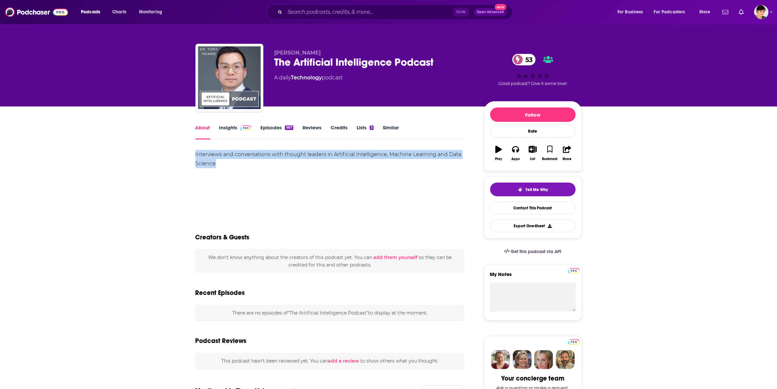
drag, startPoint x: 242, startPoint y: 168, endPoint x: 185, endPoint y: 152, distance: 59.0
copy div "Interviews and conversations with thought leaders in Artificial Intelligence, M…"
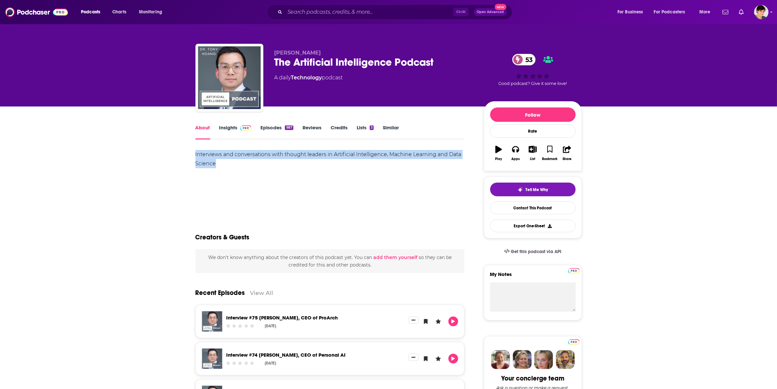
drag, startPoint x: 322, startPoint y: 52, endPoint x: 270, endPoint y: 53, distance: 52.2
click at [270, 53] on div "Dr. Tony Hoang The Artificial Intelligence Podcast 53 A daily Technology podcas…" at bounding box center [389, 79] width 387 height 71
copy span "Dr. Tony Hoang"
click at [227, 130] on link "Insights" at bounding box center [235, 131] width 32 height 15
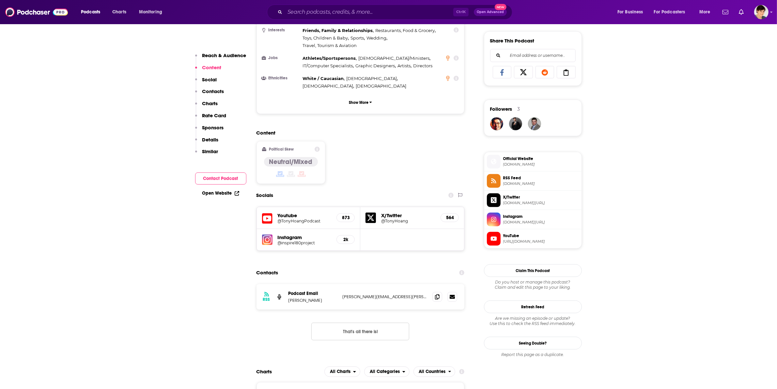
scroll to position [449, 0]
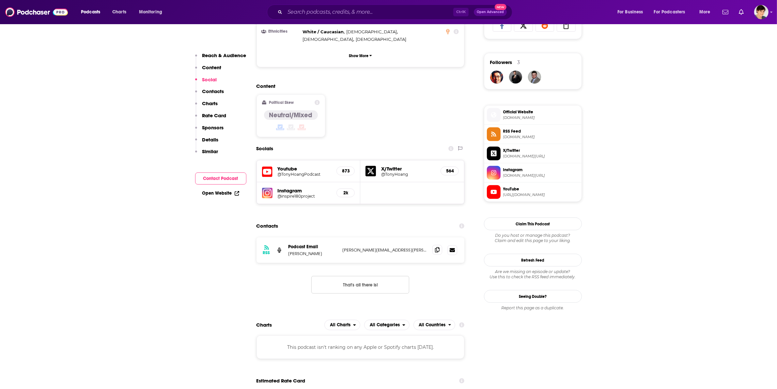
click at [433, 245] on span at bounding box center [438, 250] width 10 height 10
click at [434, 245] on span at bounding box center [438, 250] width 10 height 10
click at [436, 245] on span at bounding box center [438, 250] width 10 height 10
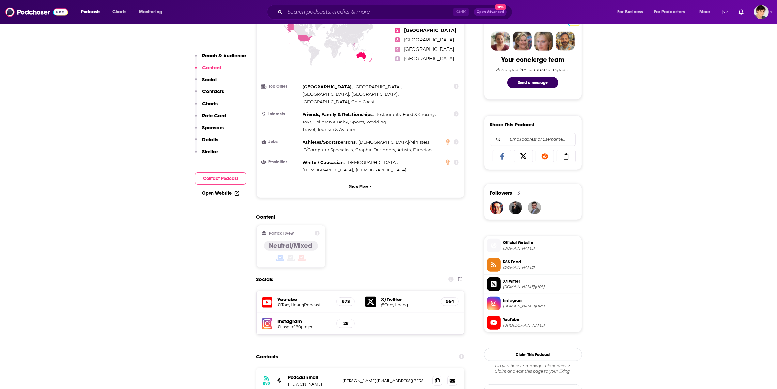
scroll to position [286, 0]
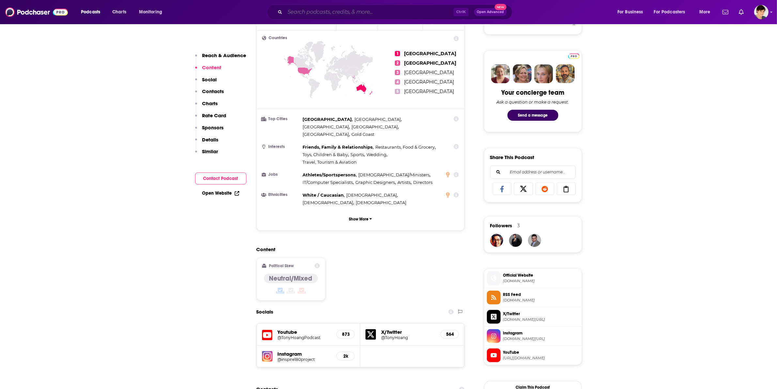
click at [311, 12] on input "Search podcasts, credits, & more..." at bounding box center [369, 12] width 168 height 10
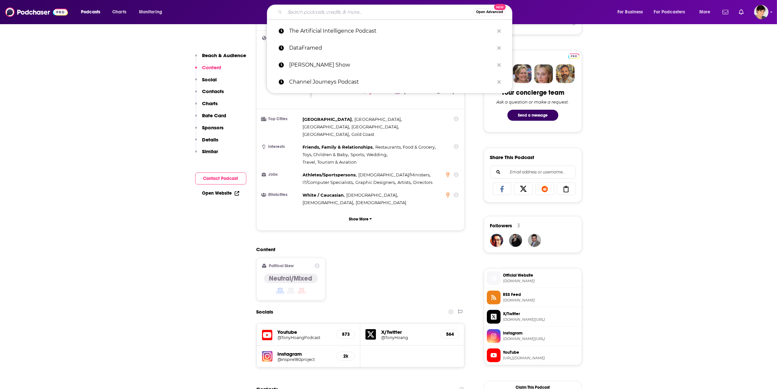
paste input "Empowered Business"
type input "Empowered Business"
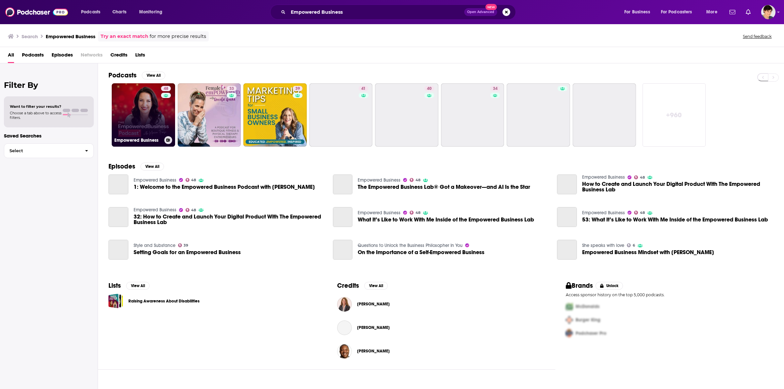
click at [136, 119] on link "48 Empowered Business" at bounding box center [143, 114] width 63 height 63
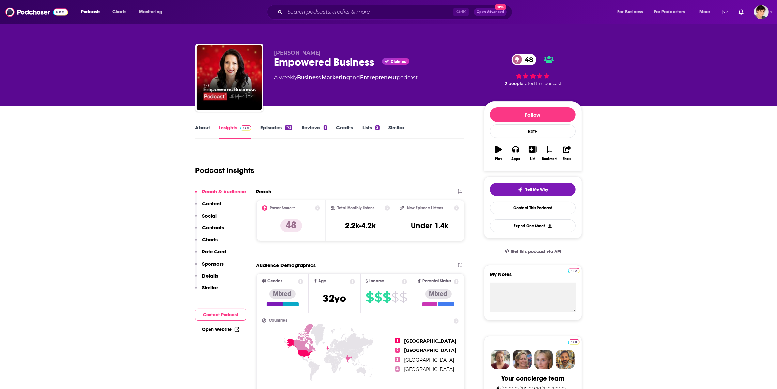
click at [204, 130] on link "About" at bounding box center [203, 131] width 15 height 15
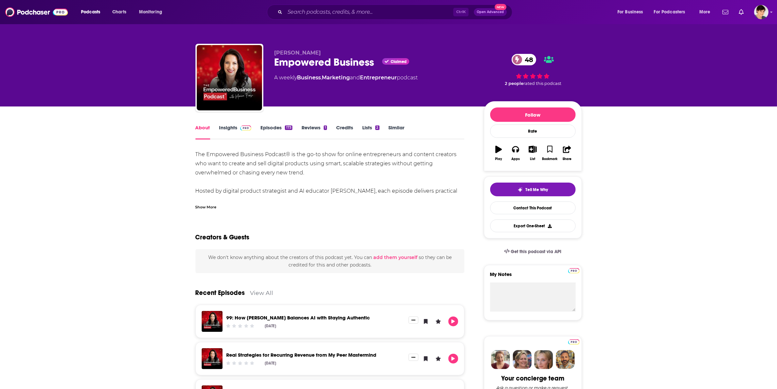
click at [305, 64] on div "Empowered Business Claimed 48" at bounding box center [374, 62] width 199 height 13
click at [266, 157] on div "The Empowered Business Podcast® is the go-to show for online entrepreneurs and …" at bounding box center [330, 218] width 269 height 137
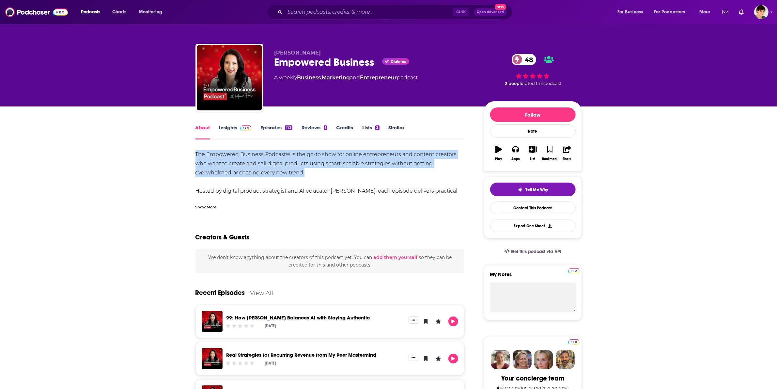
drag, startPoint x: 305, startPoint y: 172, endPoint x: 153, endPoint y: 15, distance: 218.9
copy div "The Empowered Business Podcast® is the go-to show for online entrepreneurs and …"
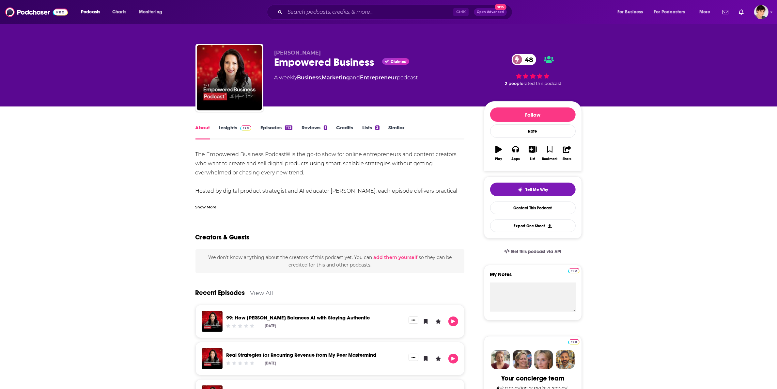
click at [284, 48] on div "Monica Froese Empowered Business Claimed 48 A weekly Business , Marketing and E…" at bounding box center [389, 79] width 387 height 71
copy p "Monica Froese"
click at [234, 126] on link "Insights" at bounding box center [235, 131] width 32 height 15
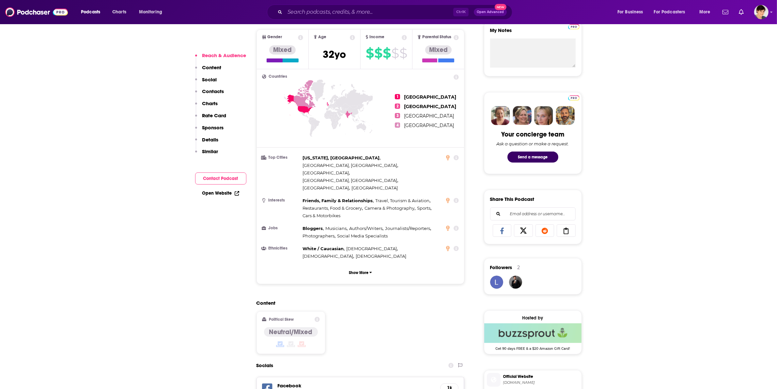
scroll to position [327, 0]
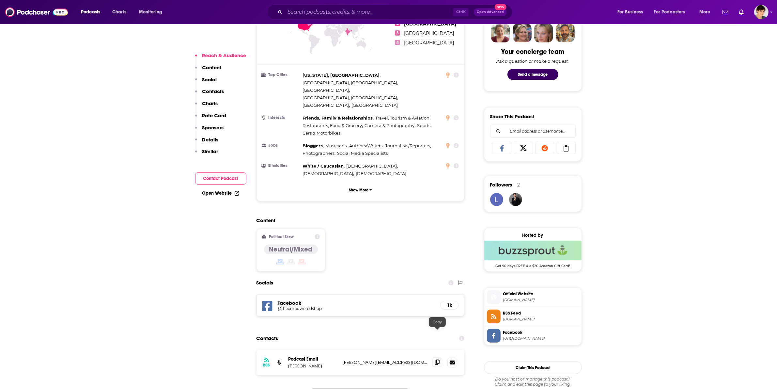
click at [442, 357] on span at bounding box center [438, 362] width 10 height 10
click at [292, 12] on input "Search podcasts, credits, & more..." at bounding box center [369, 12] width 168 height 10
paste input "Workday Podcast"
type input "Workday Podcast"
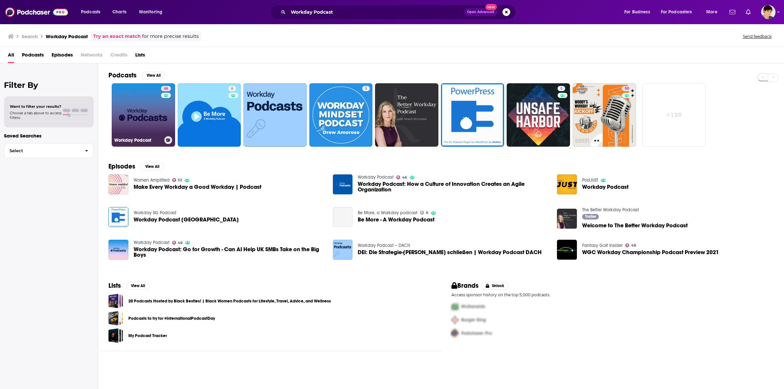
click at [153, 117] on link "46 Workday Podcast" at bounding box center [143, 114] width 63 height 63
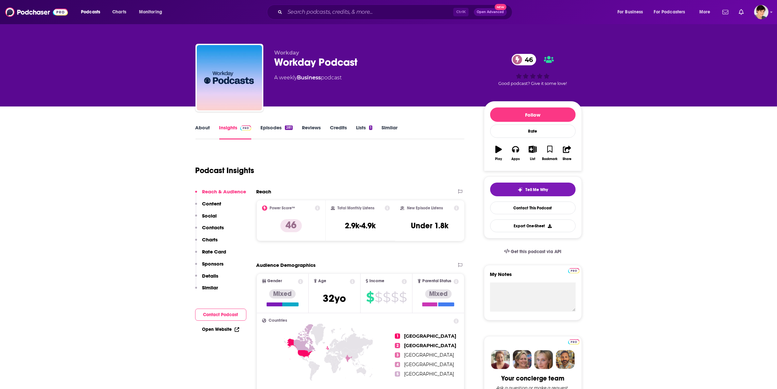
click at [206, 126] on link "About" at bounding box center [203, 131] width 15 height 15
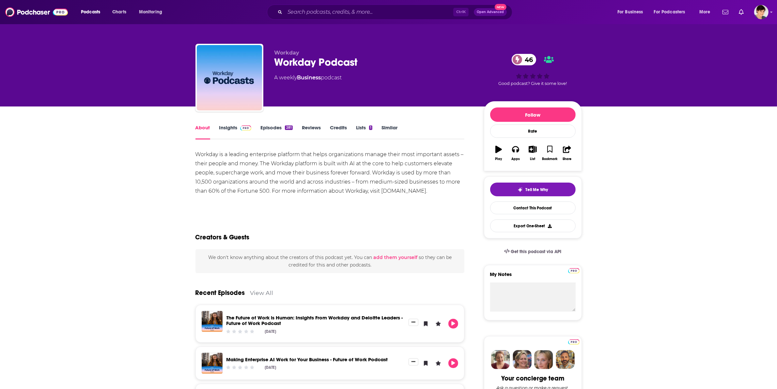
click at [272, 130] on link "Episodes 281" at bounding box center [277, 131] width 32 height 15
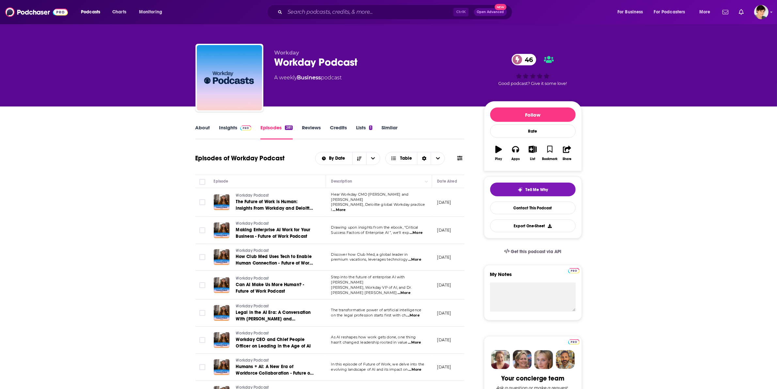
click at [199, 127] on link "About" at bounding box center [203, 131] width 15 height 15
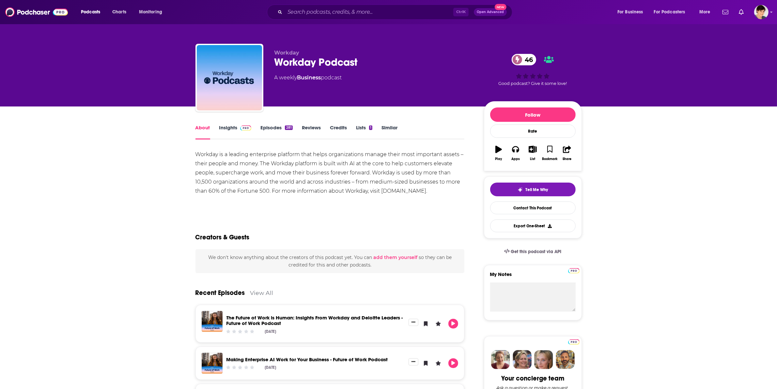
click at [327, 59] on div "Workday Podcast 46" at bounding box center [374, 62] width 199 height 13
copy div "Workday Podcast 46"
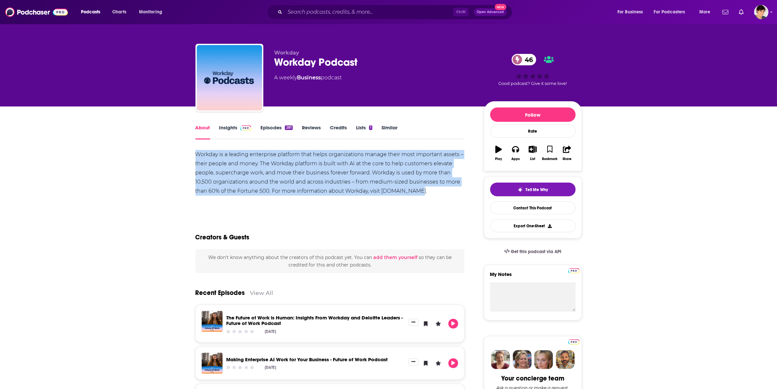
drag, startPoint x: 433, startPoint y: 193, endPoint x: 189, endPoint y: 154, distance: 247.6
copy div "Workday is a leading enterprise platform that helps organizations manage their …"
click at [296, 163] on div "Workday is a leading enterprise platform that helps organizations manage their …" at bounding box center [330, 173] width 269 height 46
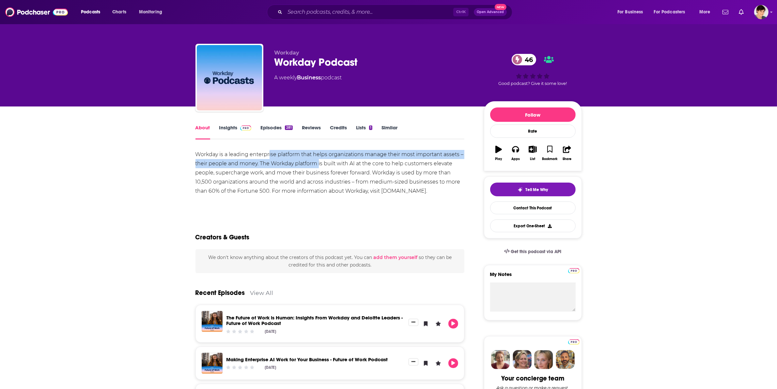
drag, startPoint x: 268, startPoint y: 158, endPoint x: 319, endPoint y: 164, distance: 51.0
click at [319, 164] on div "Workday is a leading enterprise platform that helps organizations manage their …" at bounding box center [330, 173] width 269 height 46
click at [232, 128] on link "Insights" at bounding box center [235, 131] width 32 height 15
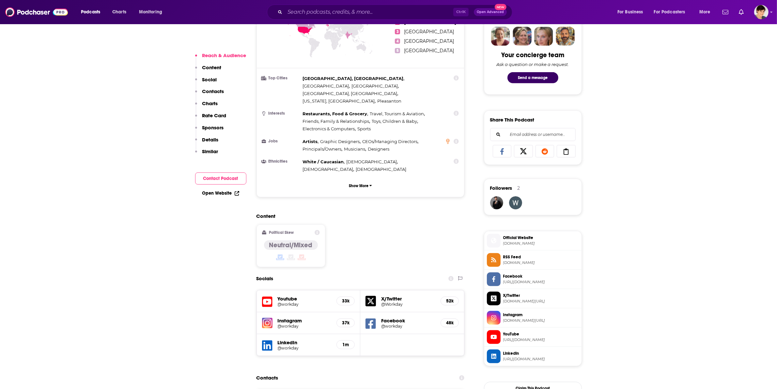
scroll to position [408, 0]
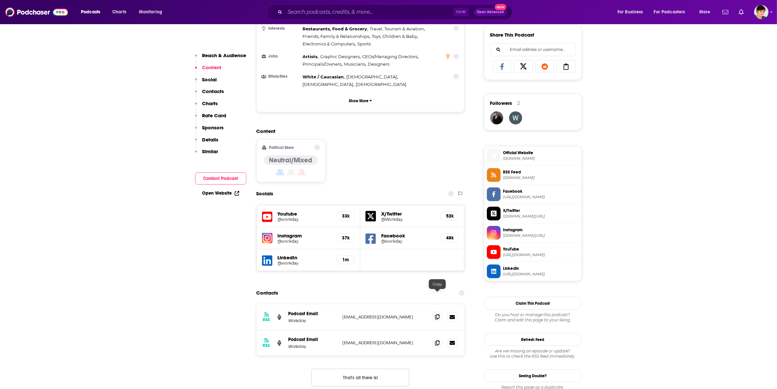
click at [434, 312] on span at bounding box center [438, 317] width 10 height 10
